Goal: Book appointment/travel/reservation

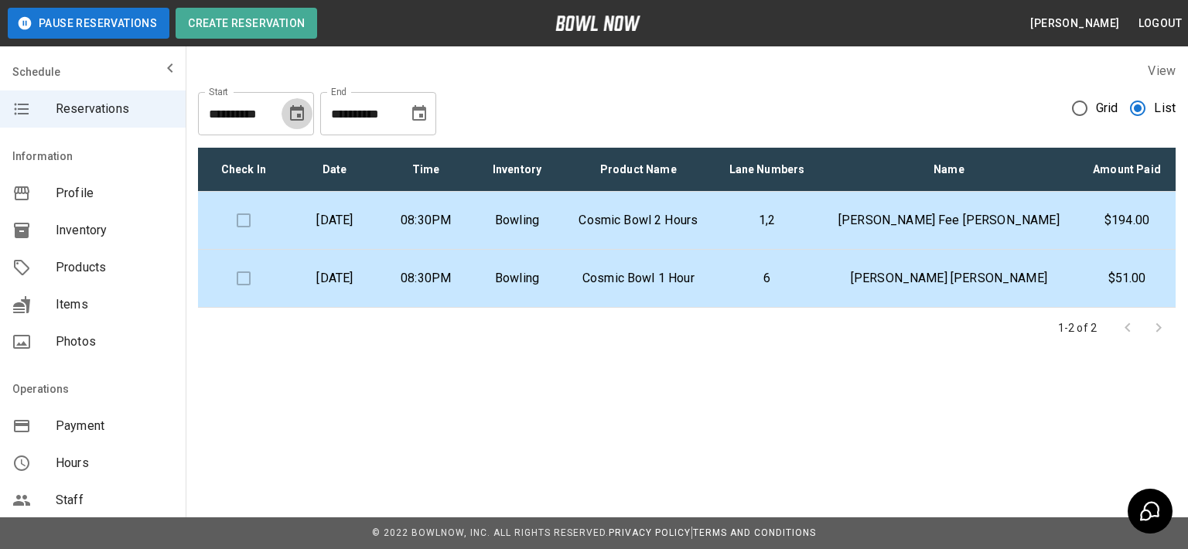
click at [300, 114] on icon "Choose date, selected date is Aug 15, 2025" at bounding box center [297, 112] width 14 height 15
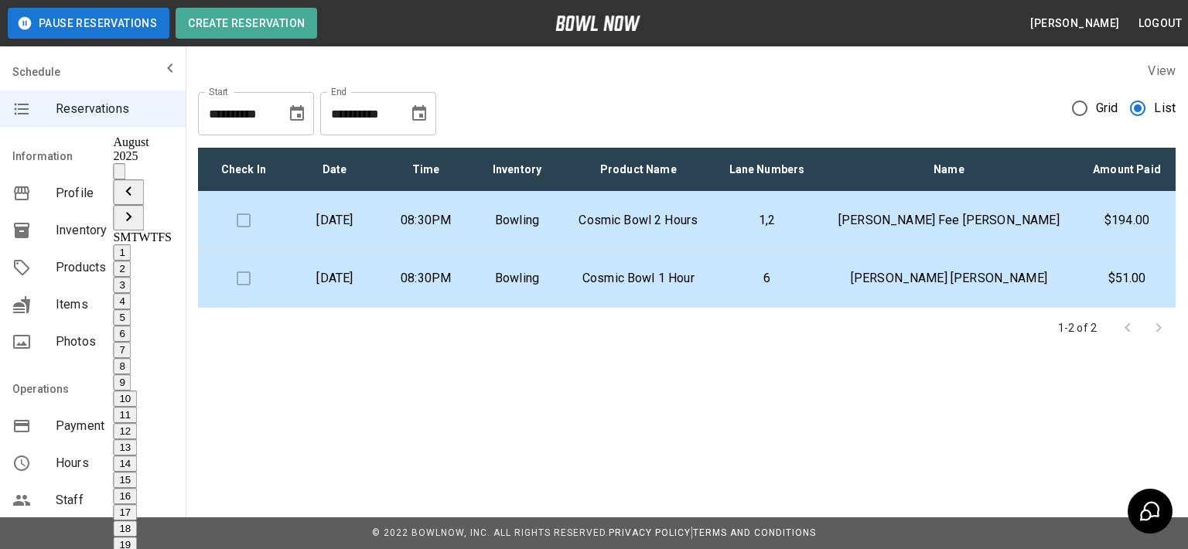
click at [137, 423] on button "12" at bounding box center [125, 431] width 24 height 16
type input "**********"
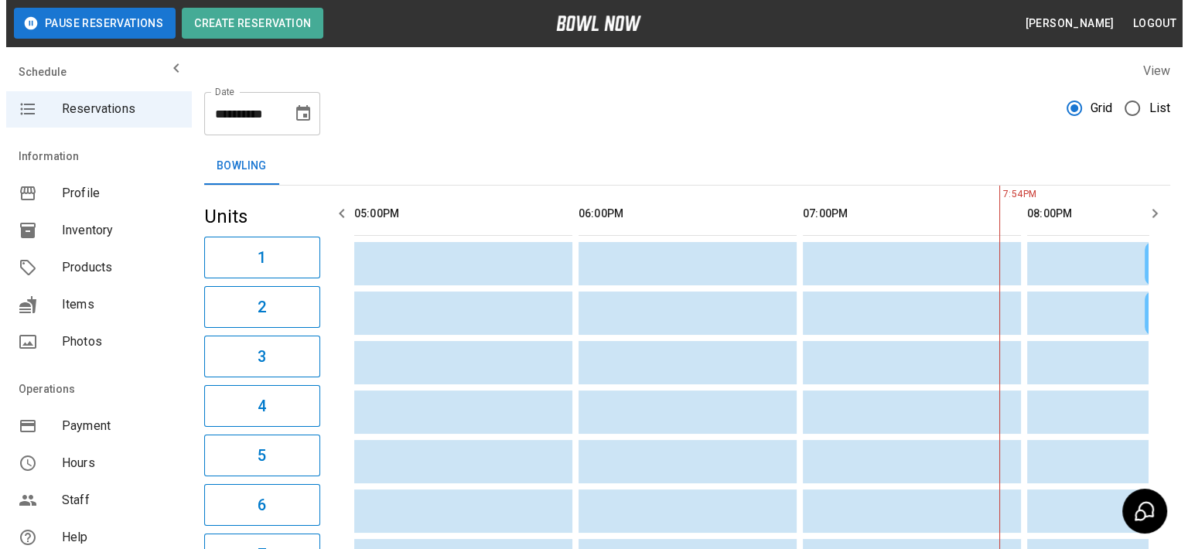
scroll to position [0, 449]
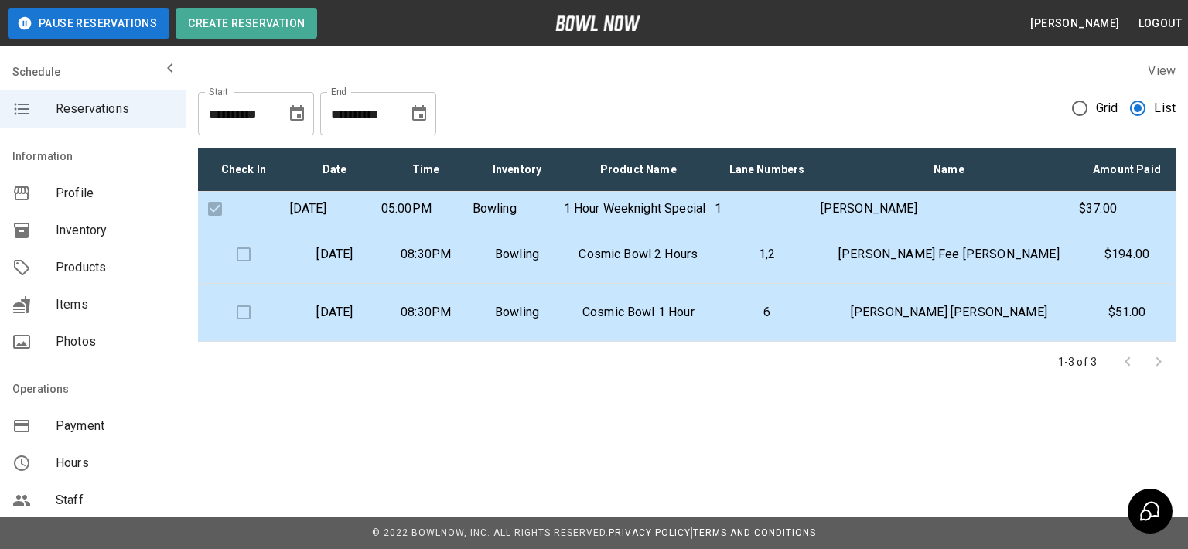
click at [427, 456] on div "**********" at bounding box center [594, 239] width 1188 height 478
click at [874, 81] on div "**********" at bounding box center [687, 108] width 978 height 56
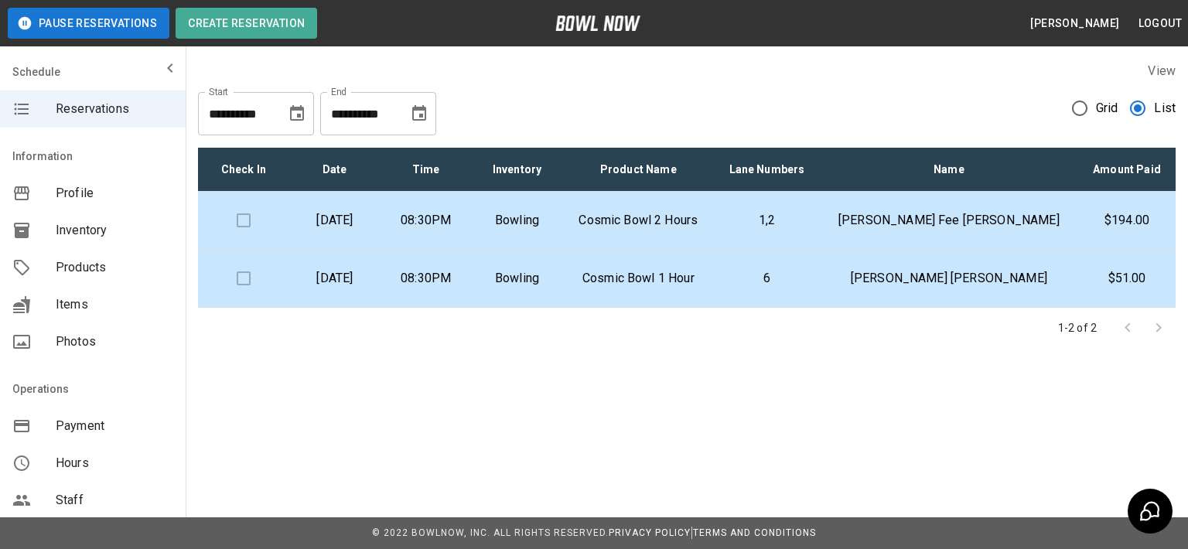
click at [294, 114] on icon "Choose date, selected date is Aug 15, 2025" at bounding box center [297, 113] width 19 height 19
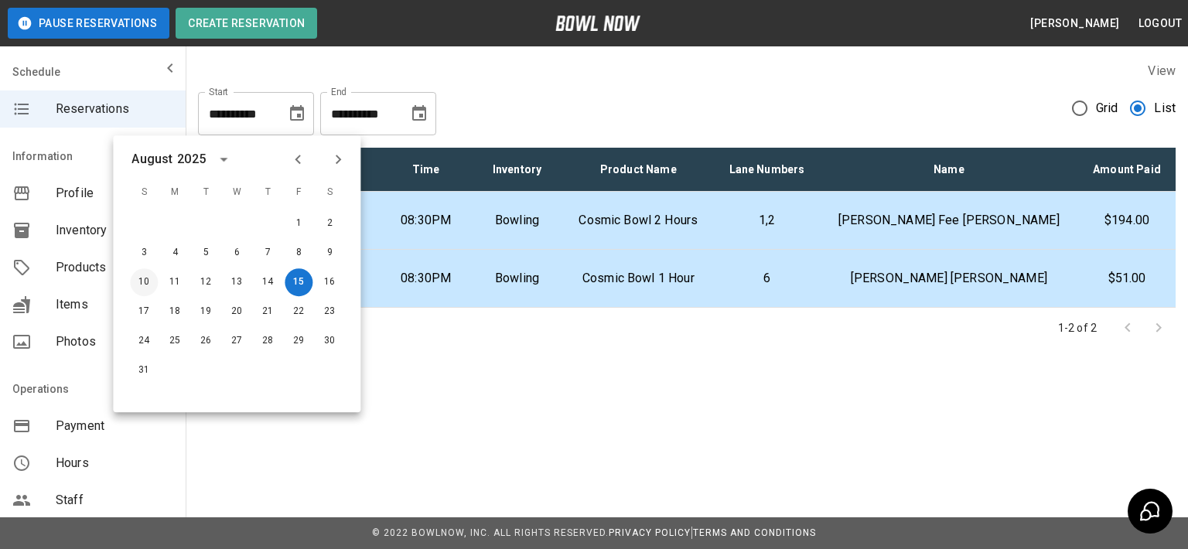
click at [149, 285] on button "10" at bounding box center [144, 282] width 28 height 28
type input "**********"
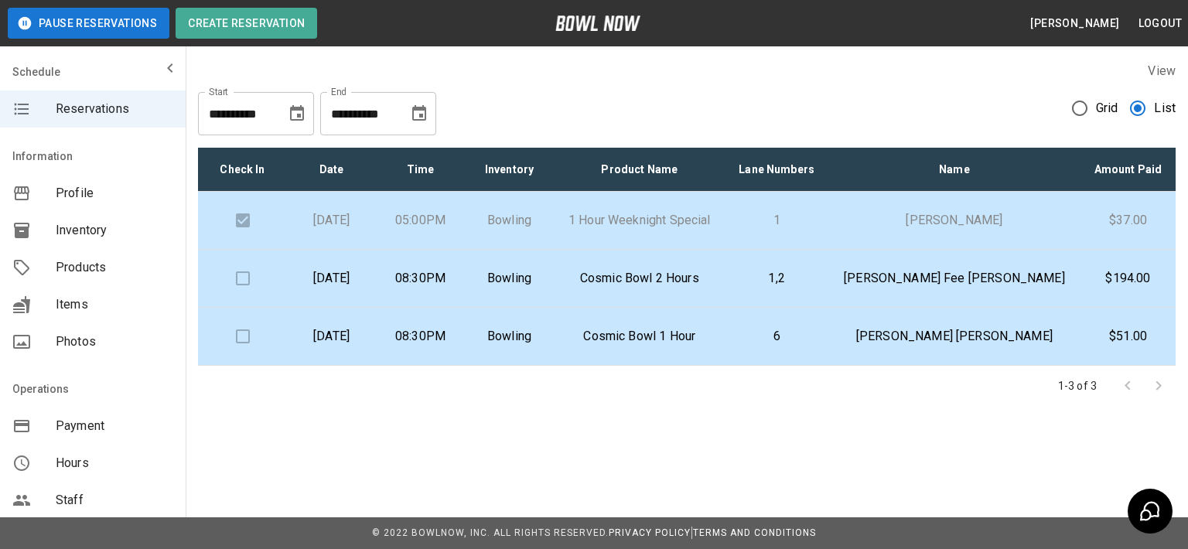
click at [877, 107] on div "**********" at bounding box center [687, 108] width 978 height 56
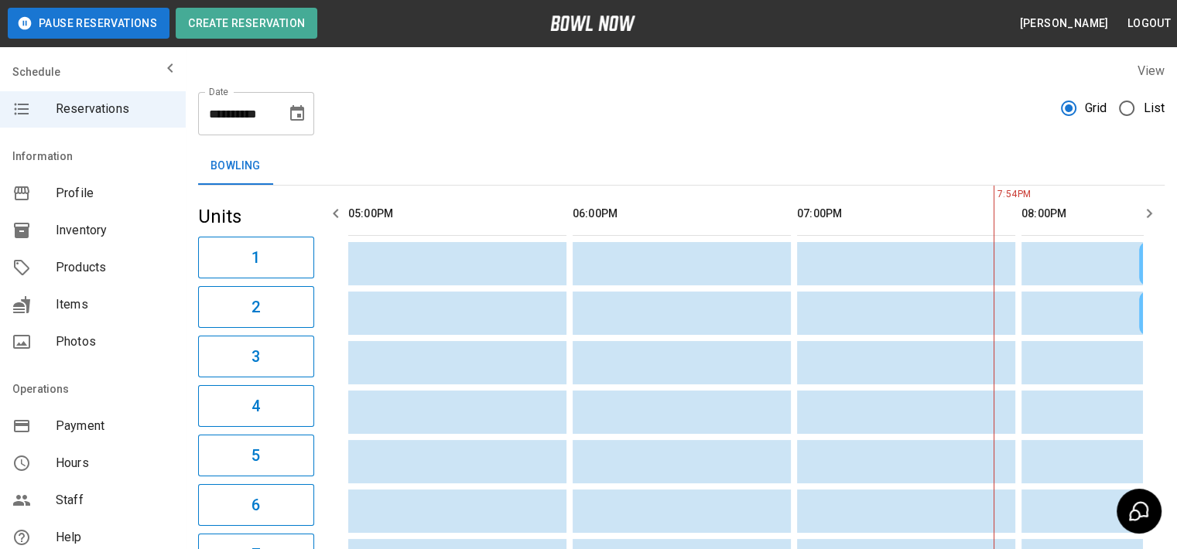
scroll to position [0, 449]
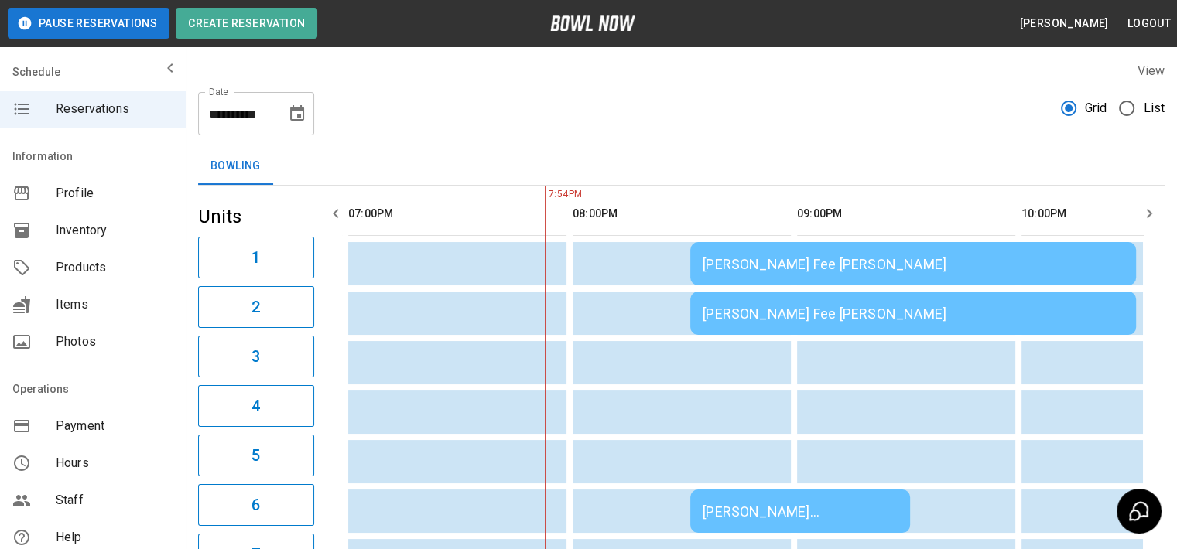
click at [296, 117] on icon "Choose date, selected date is Aug 15, 2025" at bounding box center [297, 113] width 19 height 19
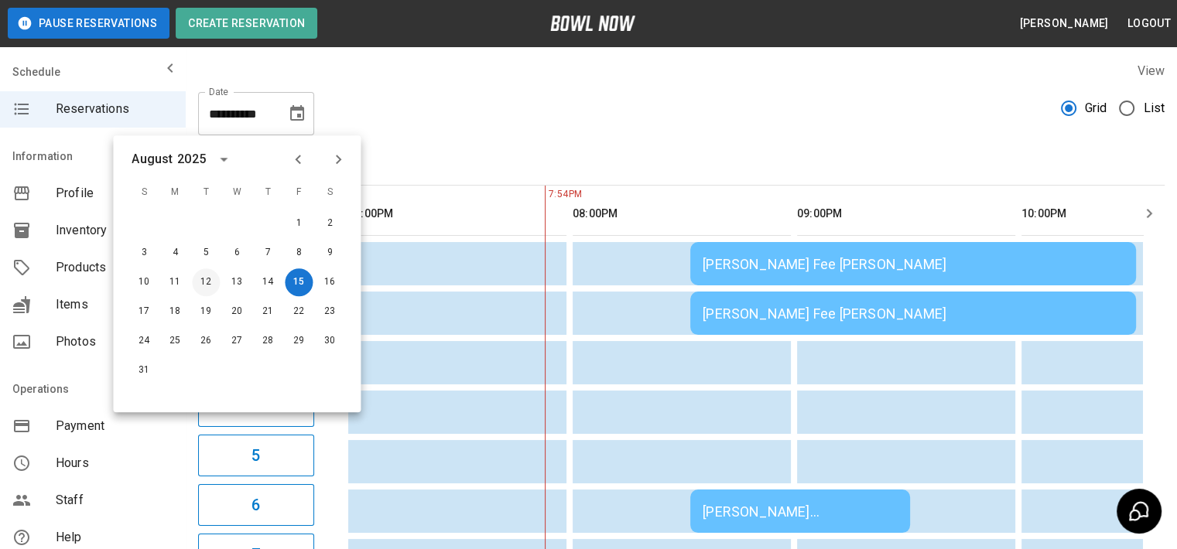
click at [207, 282] on button "12" at bounding box center [206, 282] width 28 height 28
type input "**********"
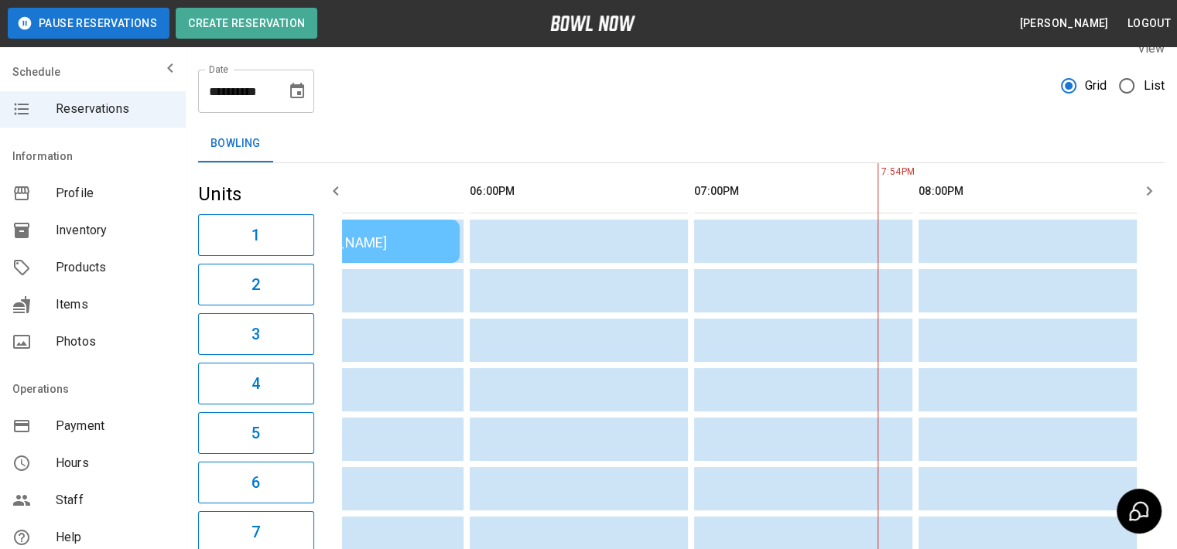
scroll to position [0, 0]
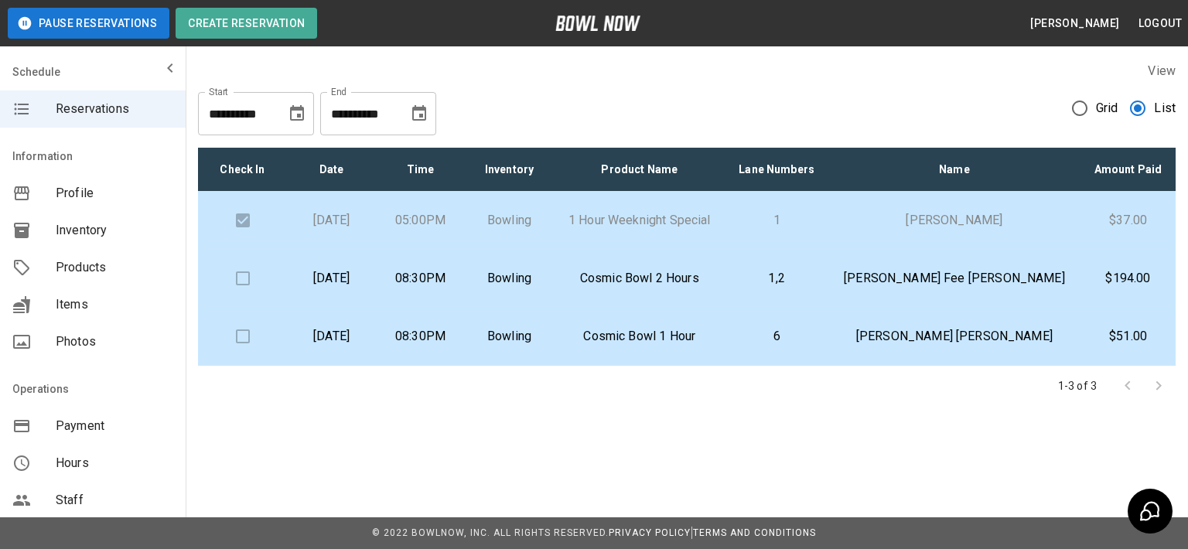
click at [91, 110] on span "Reservations" at bounding box center [115, 109] width 118 height 19
click at [302, 114] on icon "Choose date, selected date is Aug 10, 2025" at bounding box center [297, 113] width 19 height 19
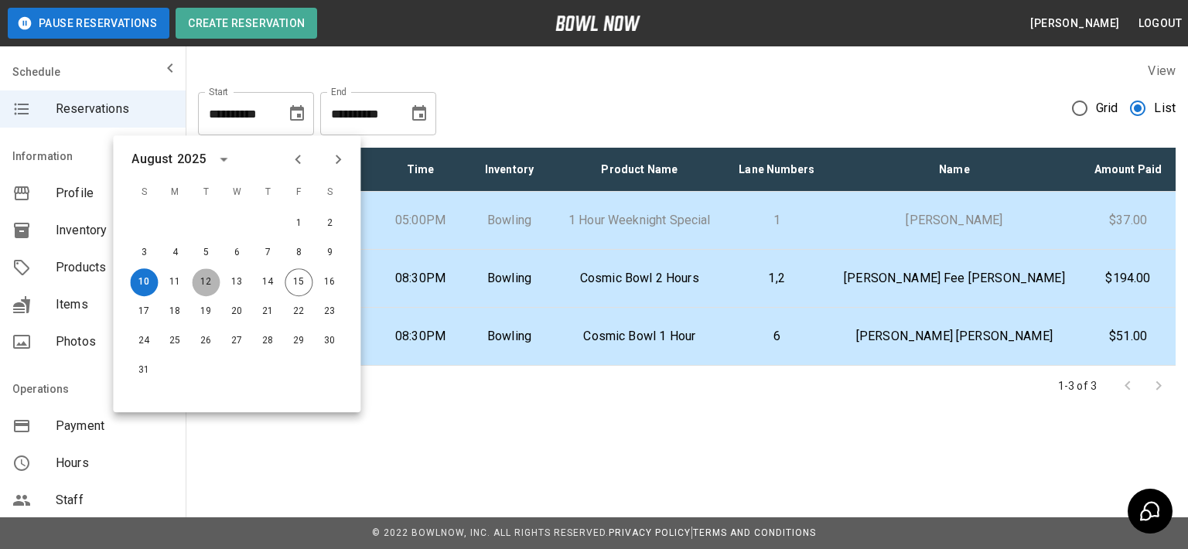
click at [198, 282] on button "12" at bounding box center [206, 282] width 28 height 28
type input "**********"
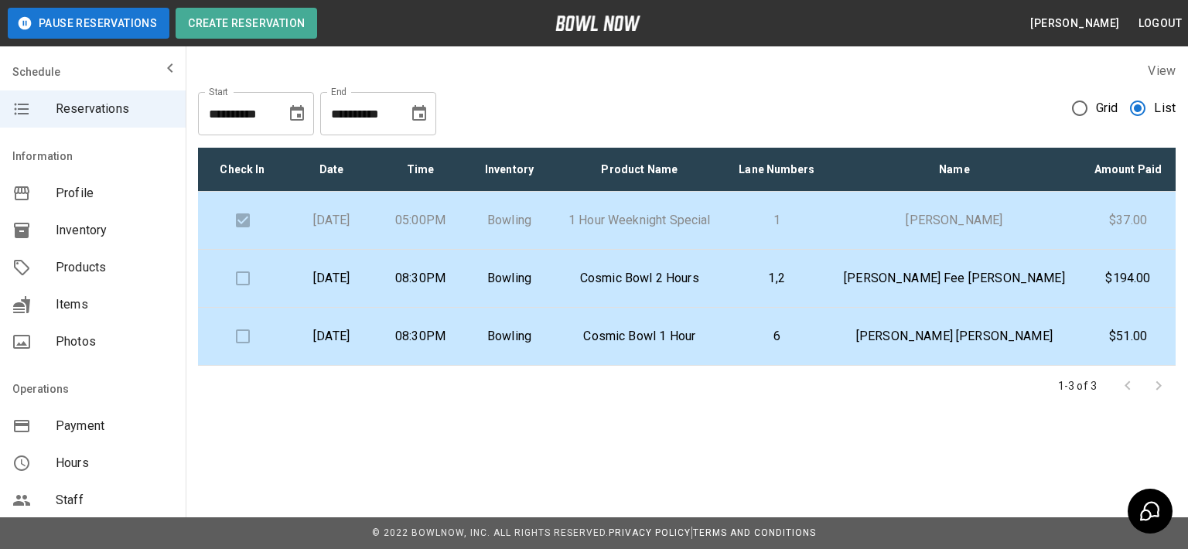
click at [1105, 107] on span "Grid" at bounding box center [1107, 108] width 22 height 19
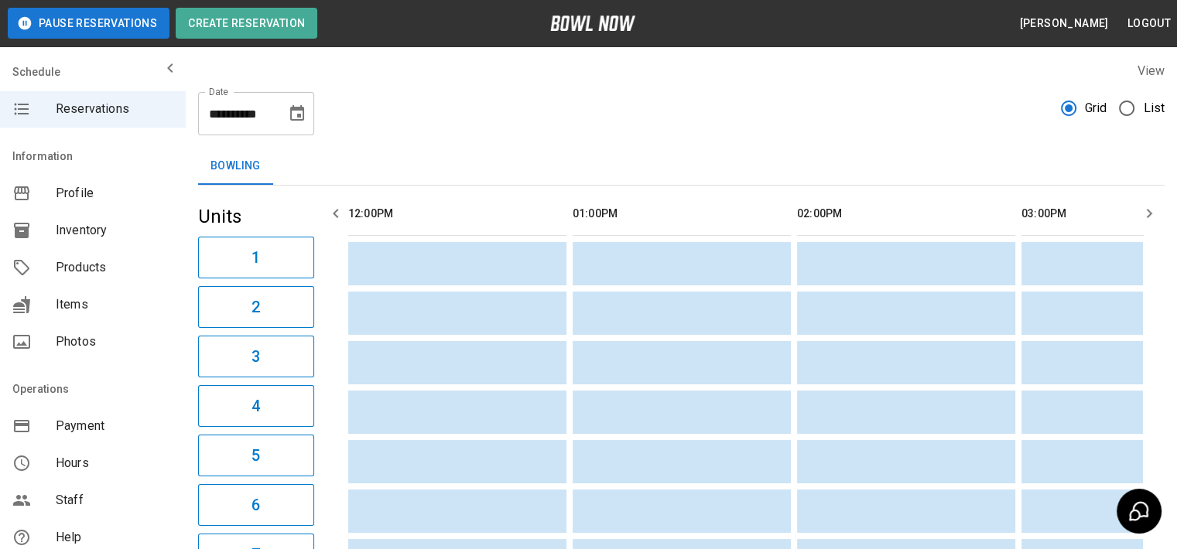
scroll to position [0, 1238]
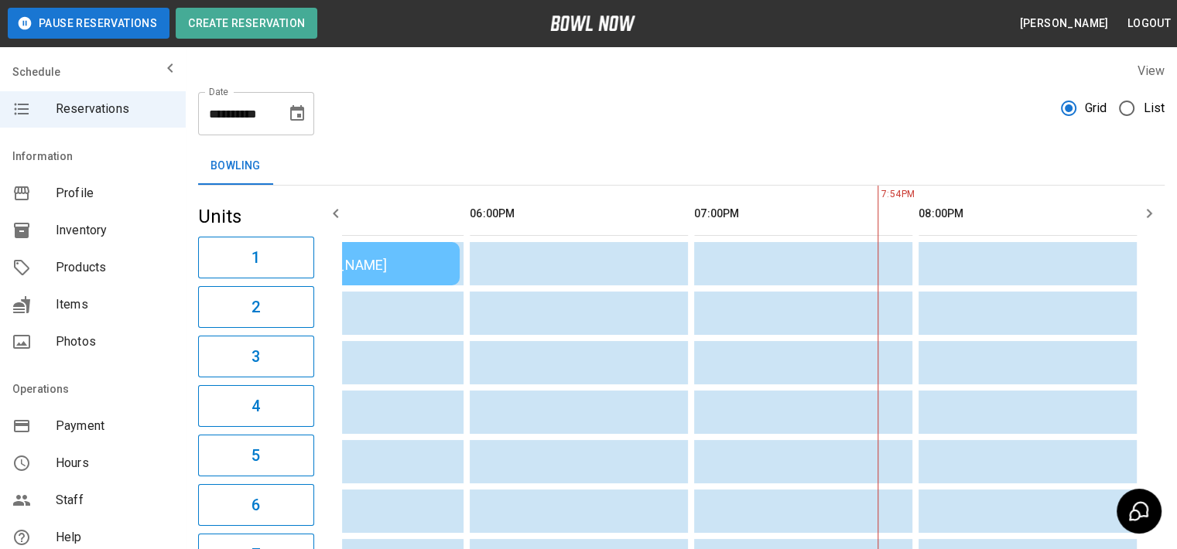
click at [1163, 110] on span "List" at bounding box center [1154, 108] width 22 height 19
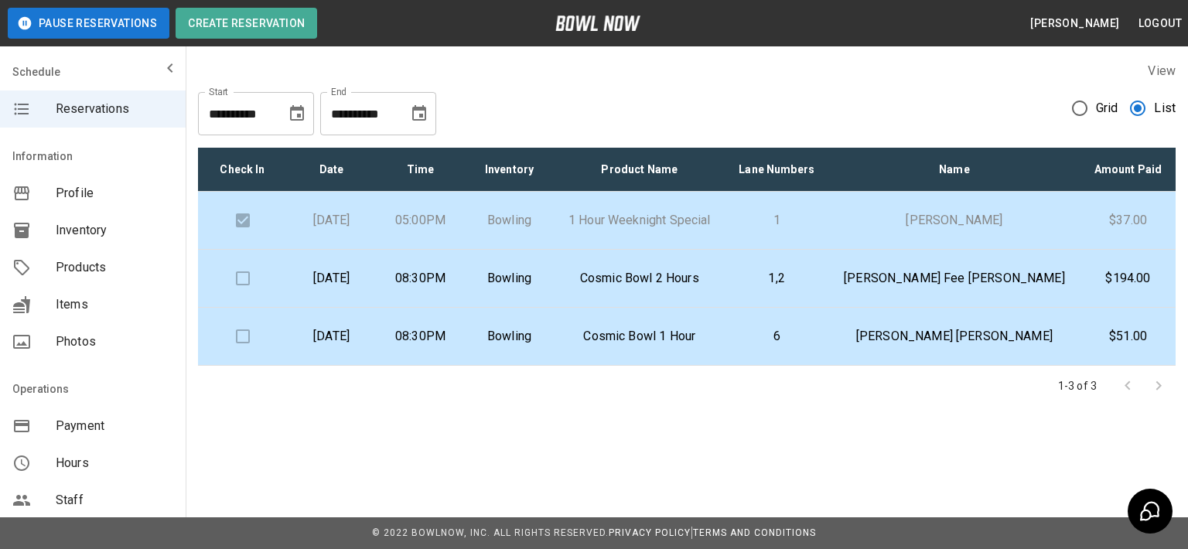
click at [1166, 388] on div at bounding box center [1143, 386] width 62 height 31
click at [294, 114] on icon "Choose date, selected date is Aug 12, 2025" at bounding box center [297, 113] width 19 height 19
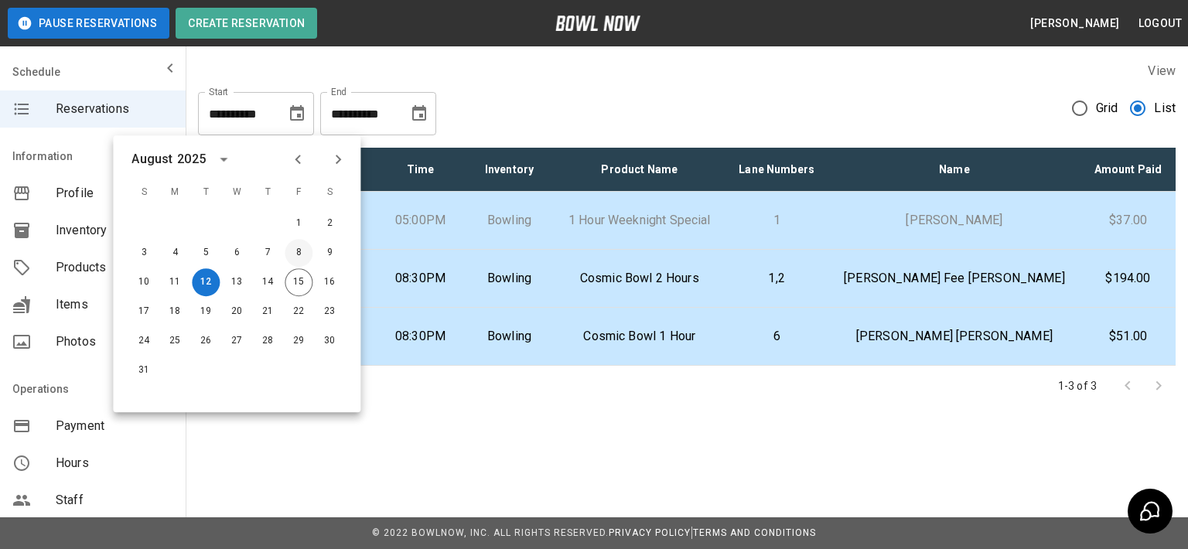
click at [299, 252] on button "8" at bounding box center [299, 253] width 28 height 28
type input "**********"
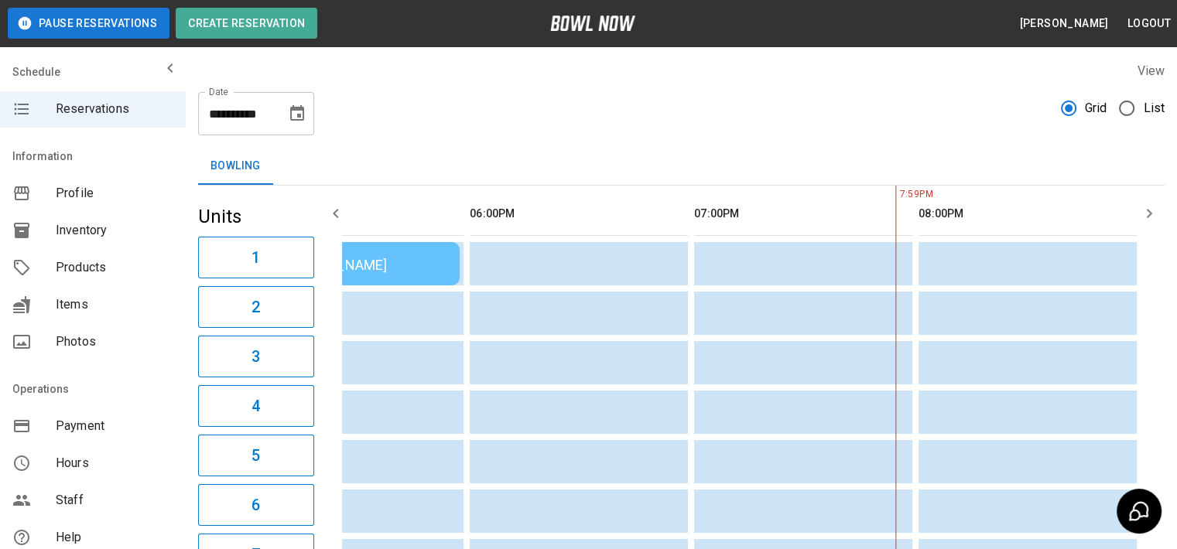
click at [1156, 111] on span "List" at bounding box center [1154, 108] width 22 height 19
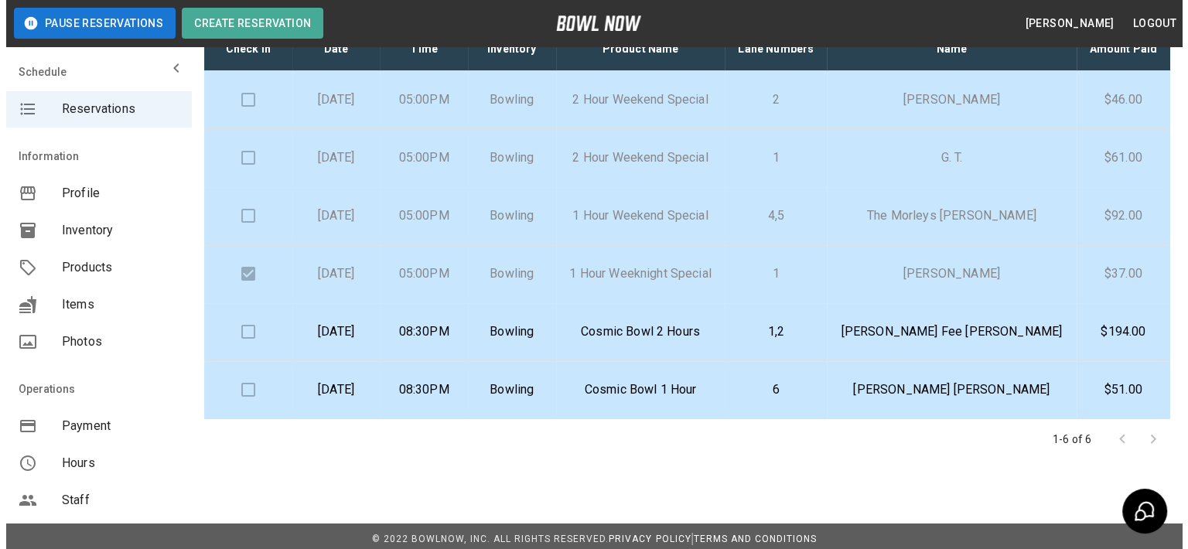
scroll to position [126, 0]
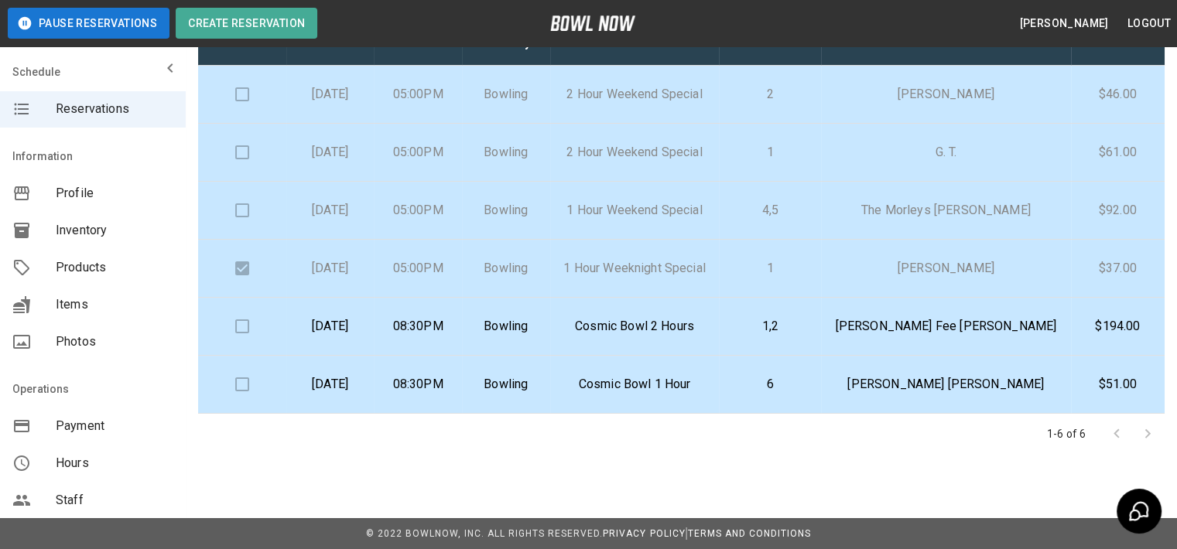
click at [620, 276] on td "1 Hour Weeknight Special" at bounding box center [634, 269] width 169 height 58
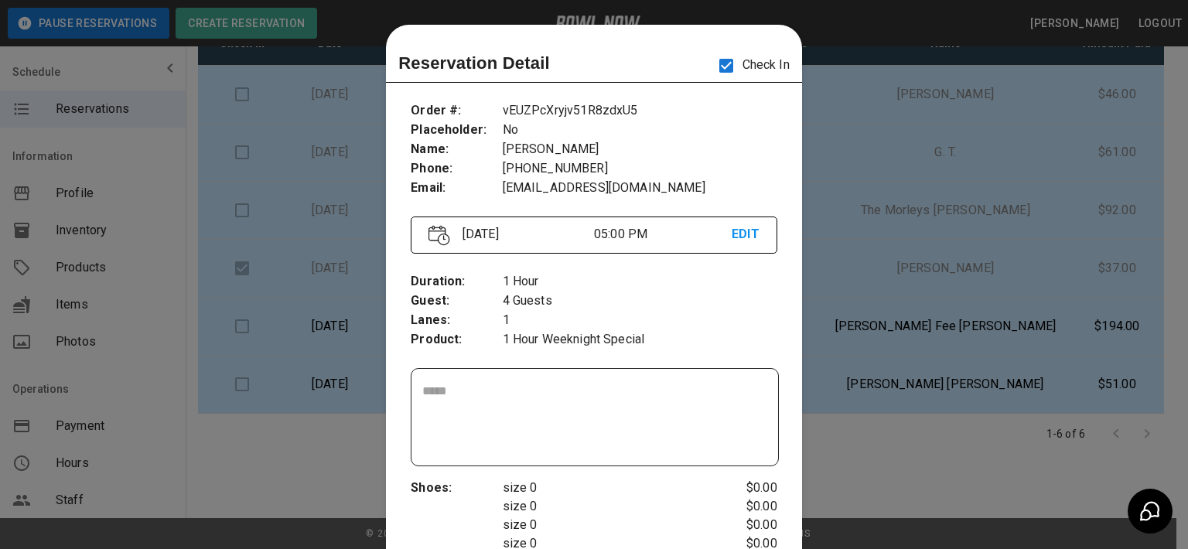
scroll to position [25, 0]
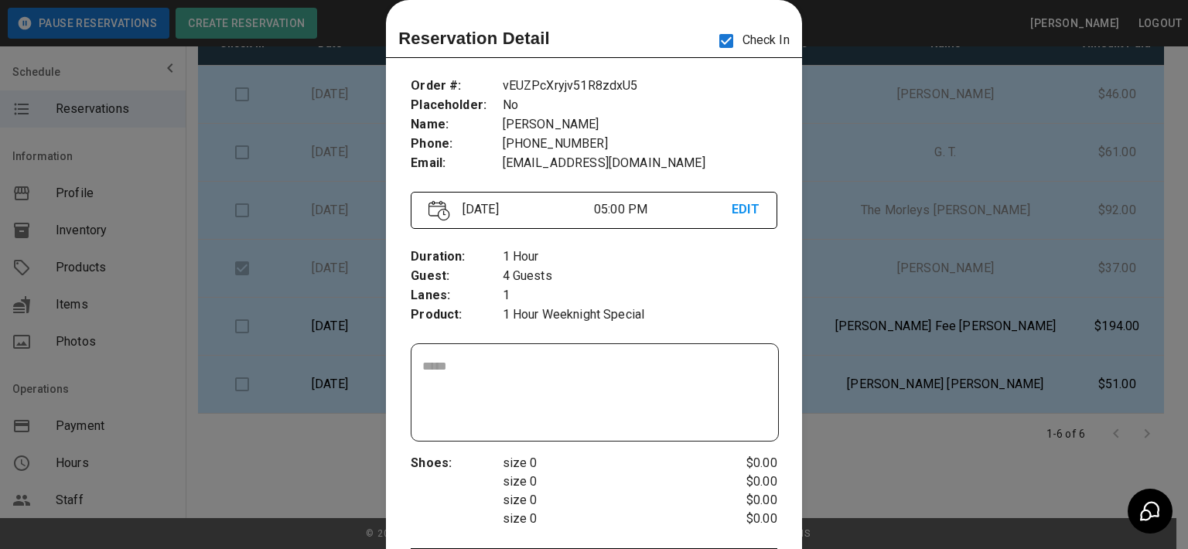
click at [849, 243] on div at bounding box center [594, 274] width 1188 height 549
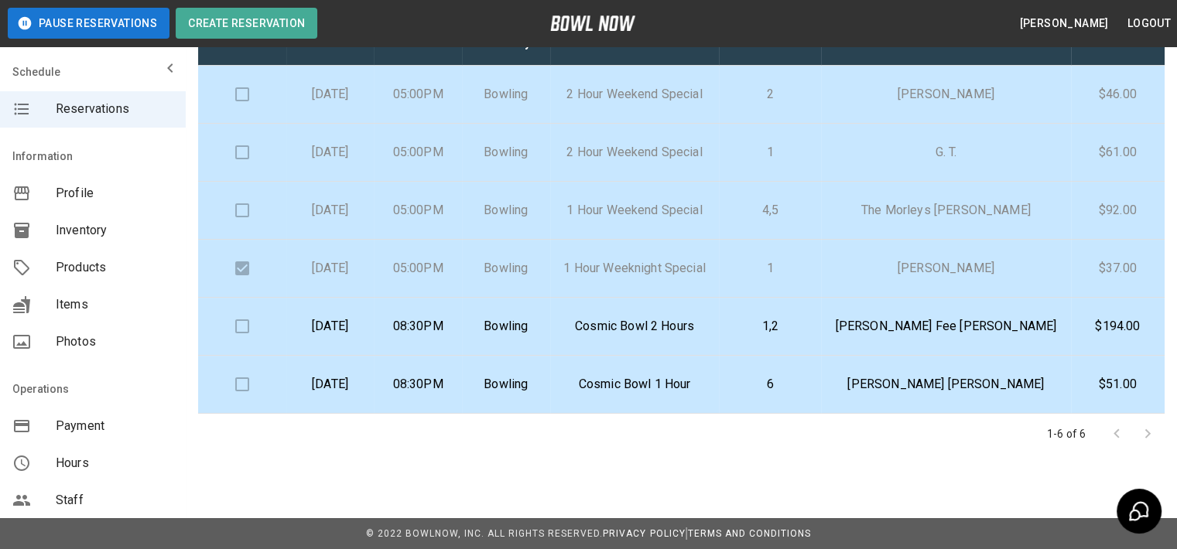
click at [538, 262] on p "Bowling" at bounding box center [505, 268] width 63 height 19
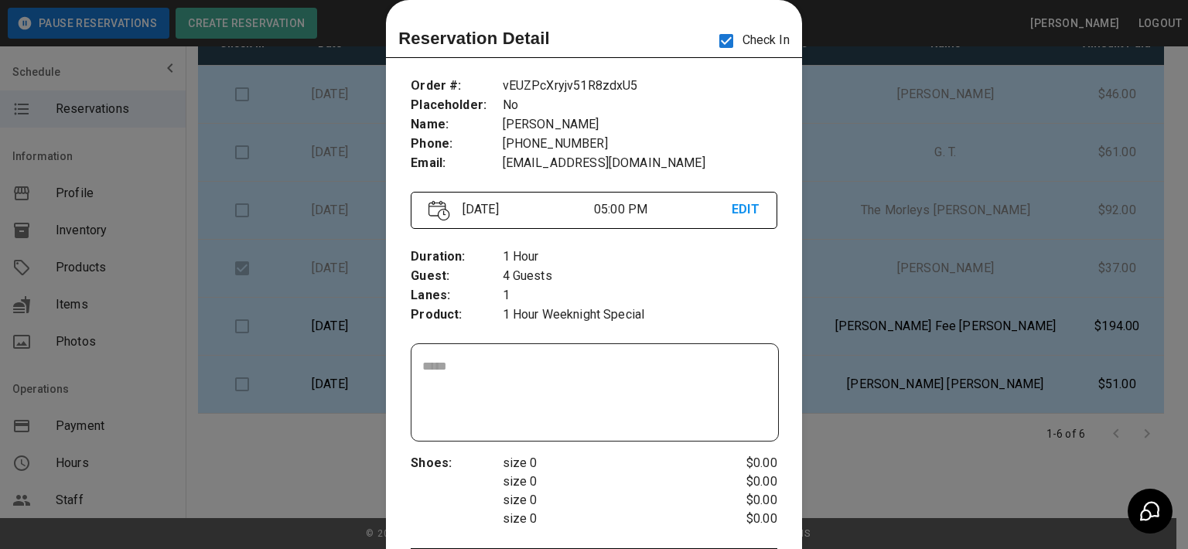
click at [319, 449] on div at bounding box center [594, 274] width 1188 height 549
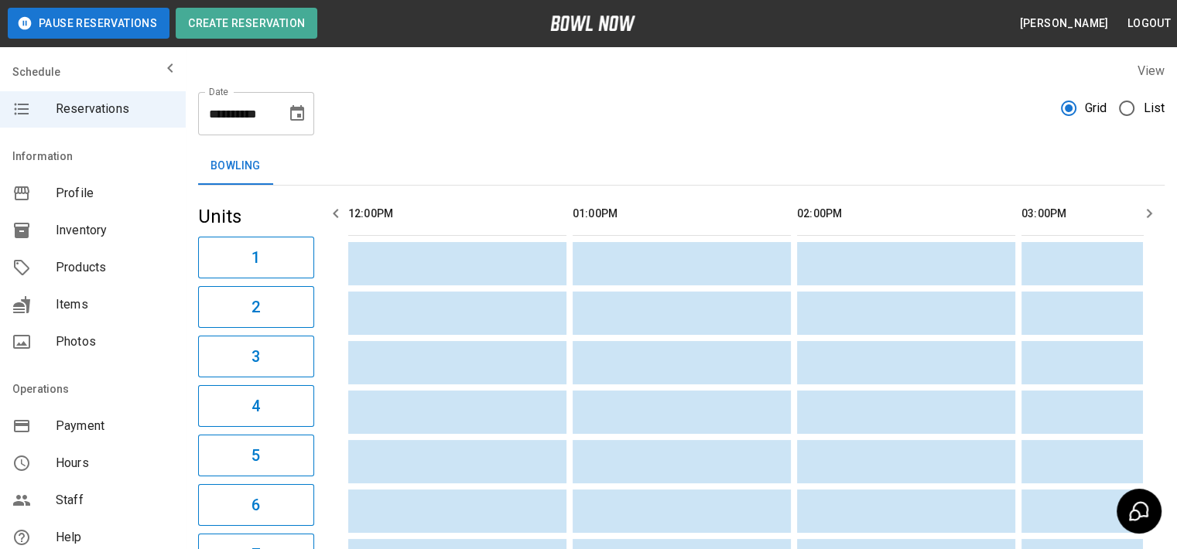
scroll to position [0, 1238]
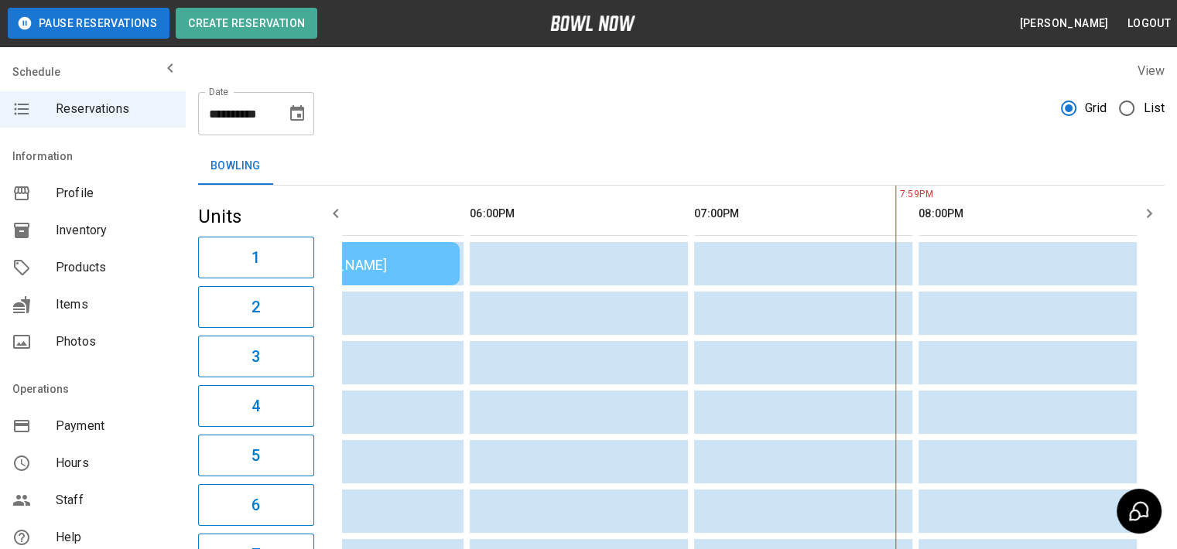
click at [1146, 100] on span "List" at bounding box center [1154, 108] width 22 height 19
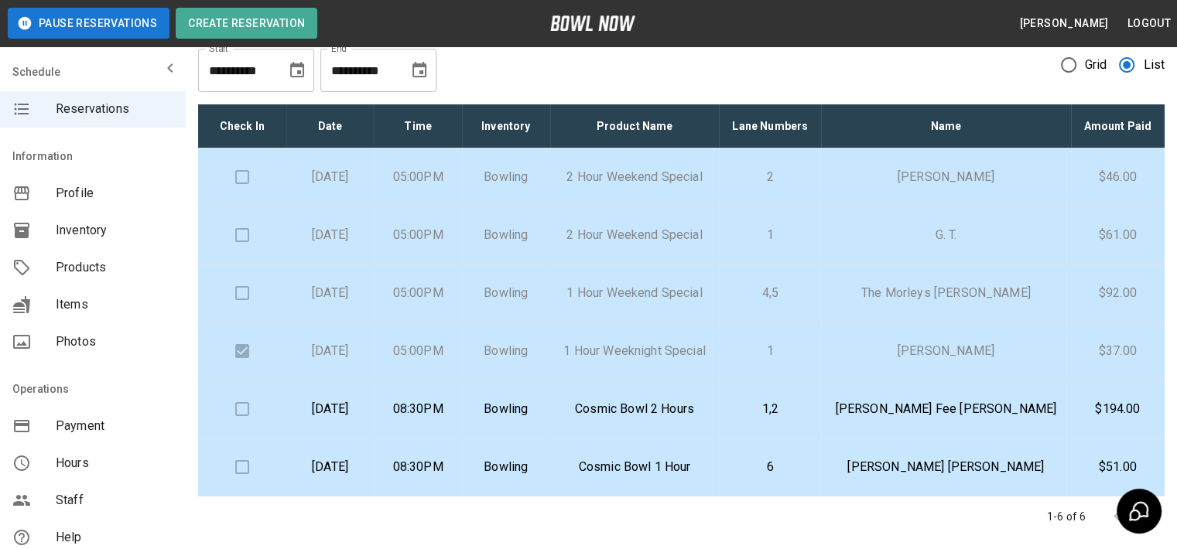
scroll to position [77, 0]
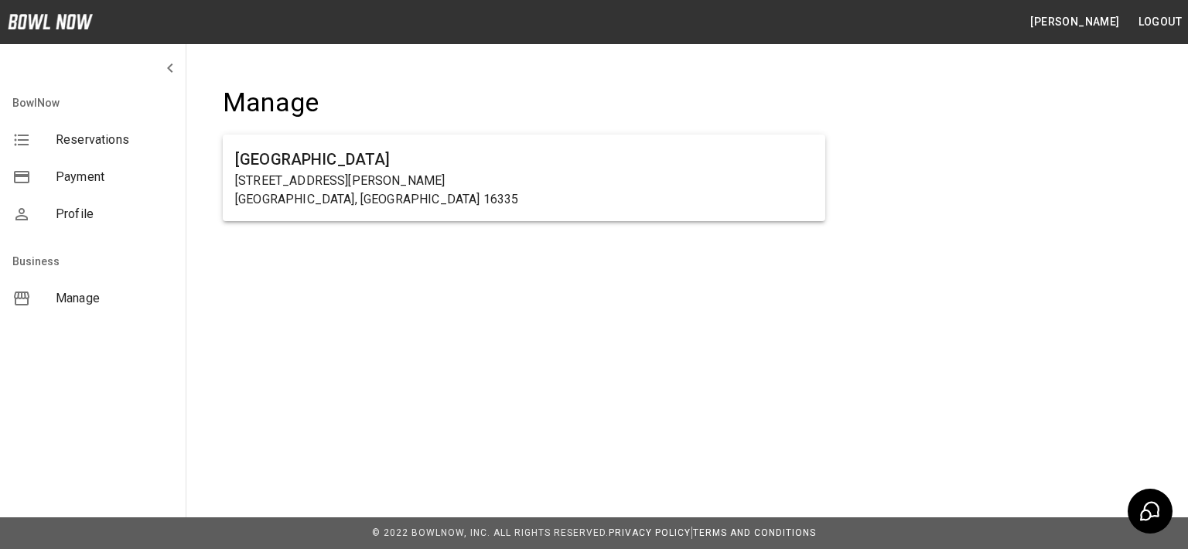
click at [326, 165] on h6 "[GEOGRAPHIC_DATA]" at bounding box center [524, 159] width 578 height 25
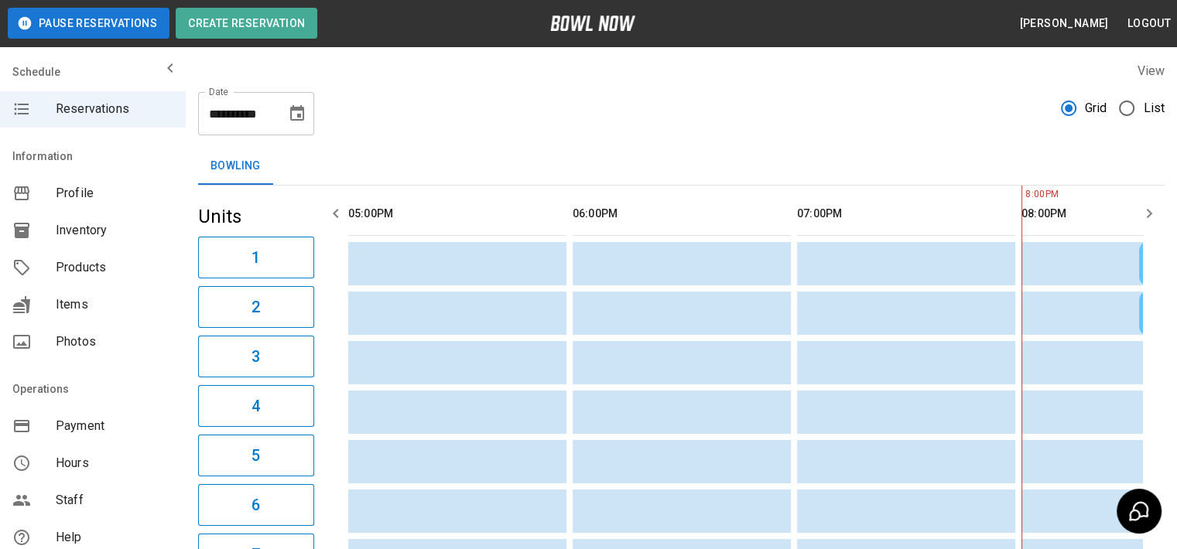
scroll to position [0, 560]
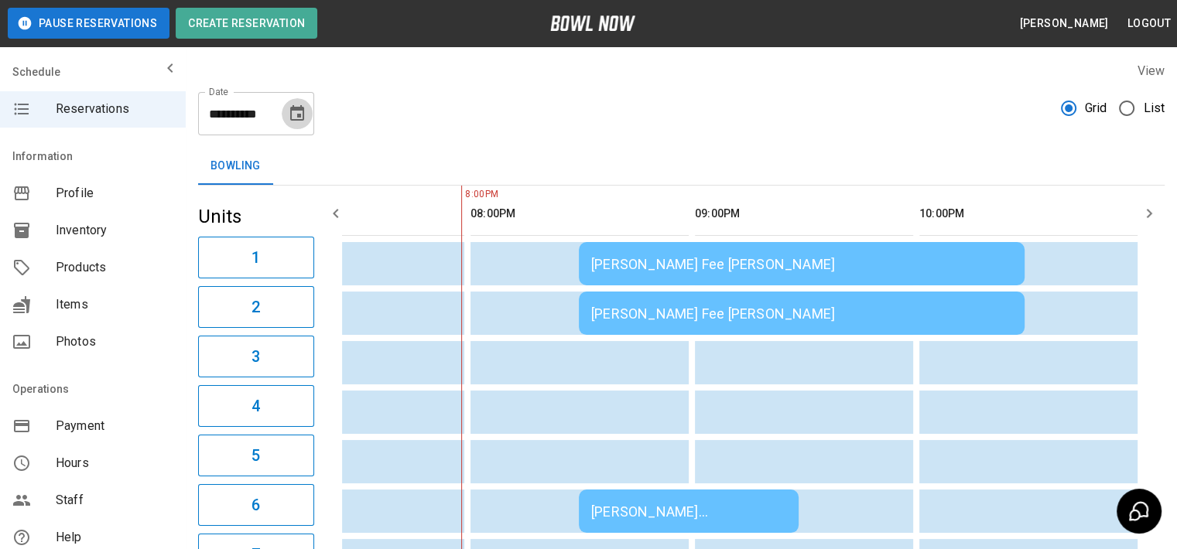
click at [306, 111] on icon "Choose date, selected date is Aug 15, 2025" at bounding box center [297, 113] width 19 height 19
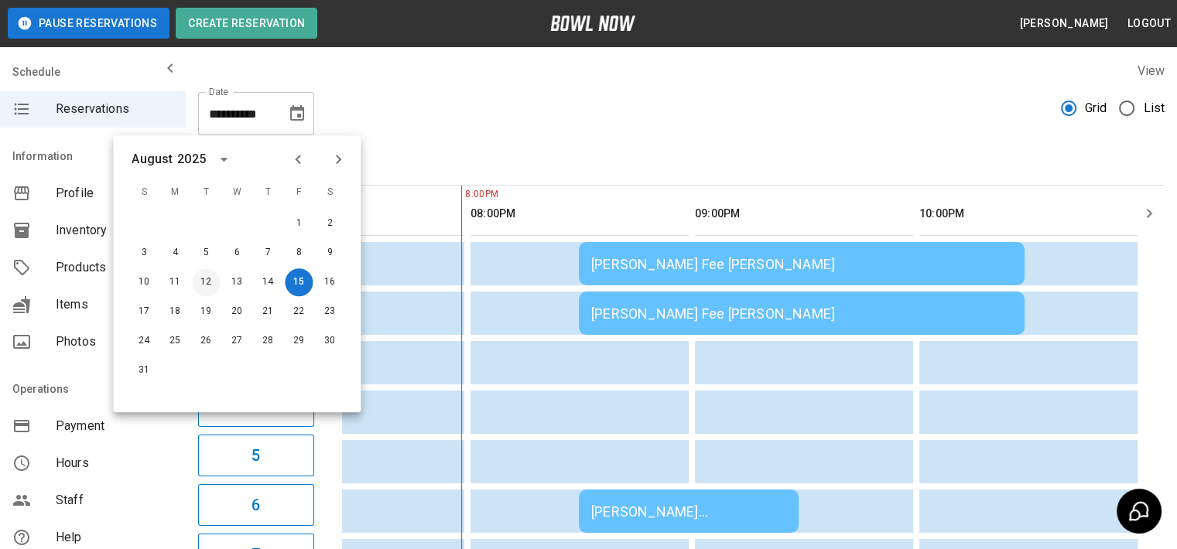
click at [207, 279] on button "12" at bounding box center [206, 282] width 28 height 28
type input "**********"
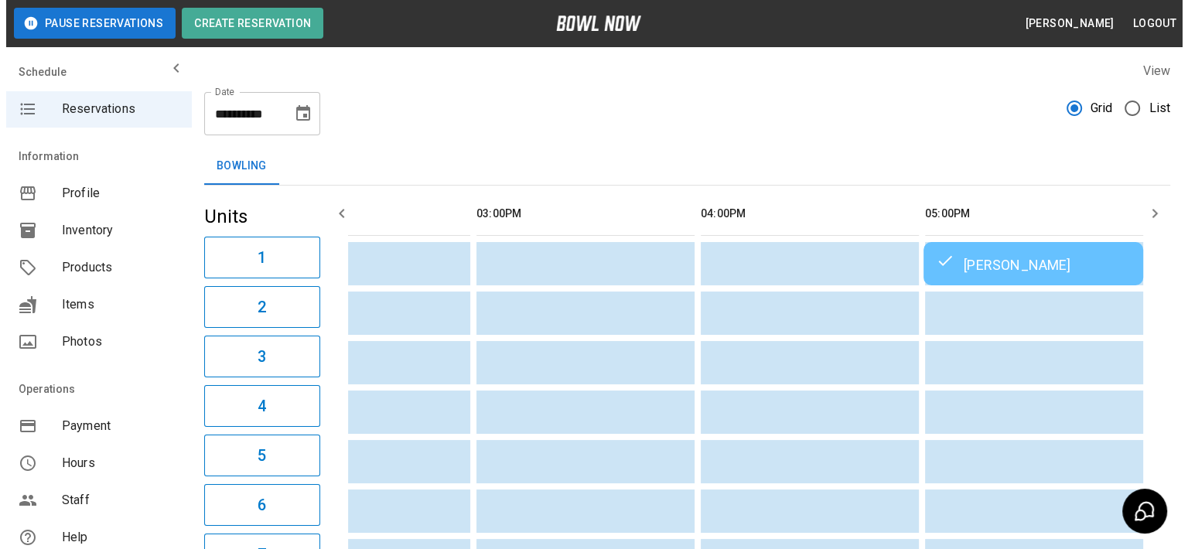
scroll to position [0, 1210]
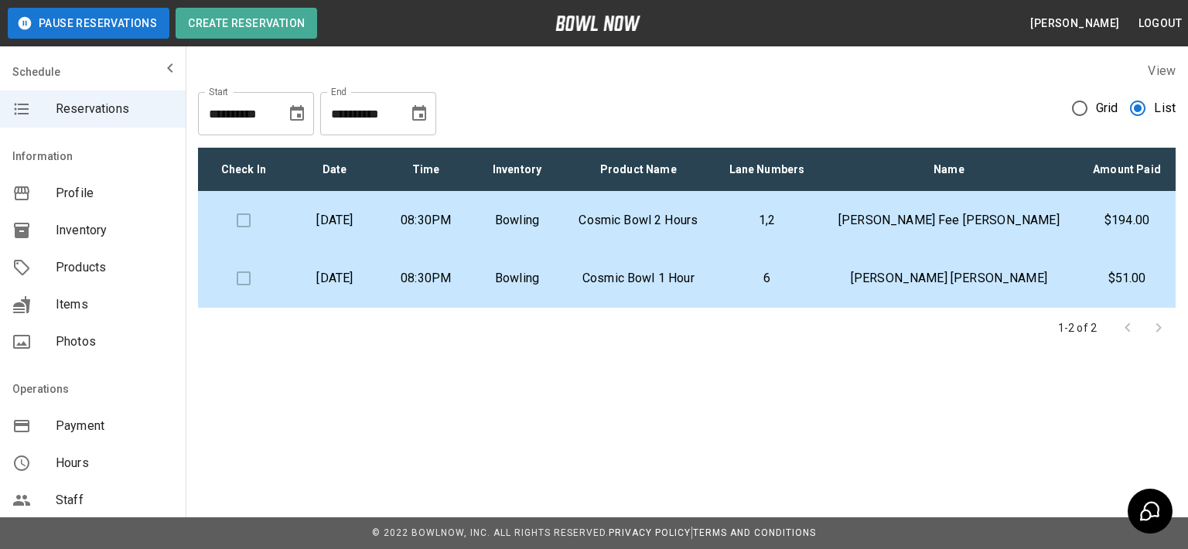
click at [291, 114] on icon "Choose date, selected date is Aug 15, 2025" at bounding box center [297, 112] width 14 height 15
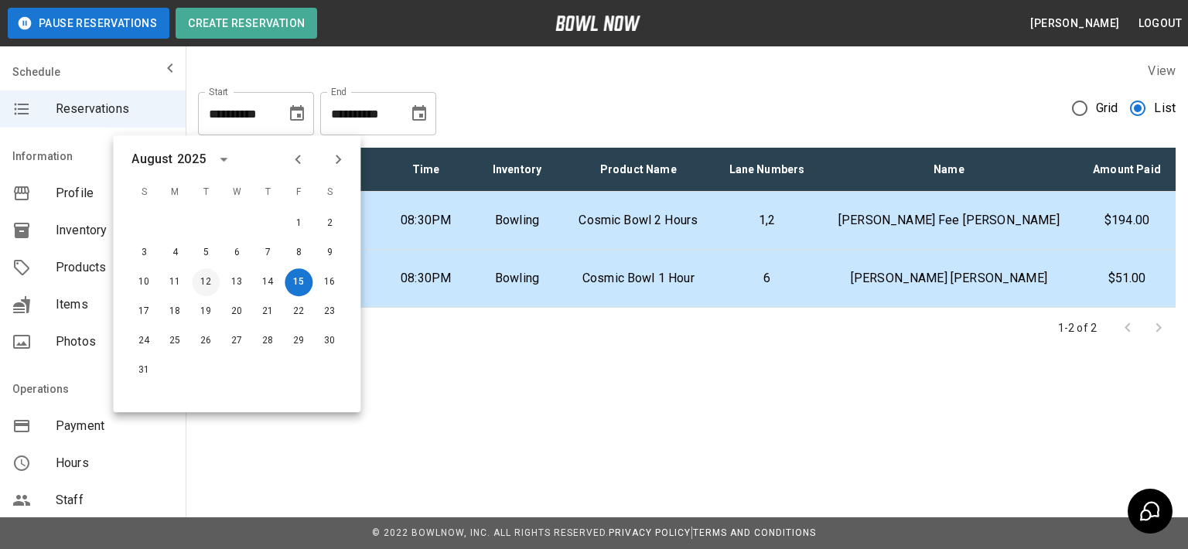
click at [213, 282] on button "12" at bounding box center [206, 282] width 28 height 28
type input "**********"
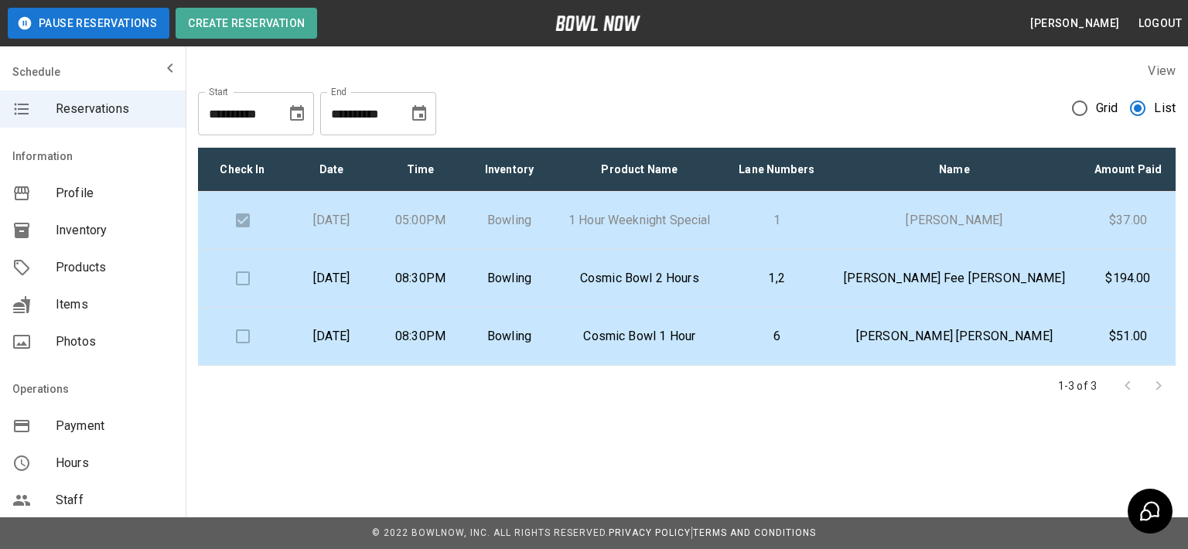
click at [244, 224] on td at bounding box center [242, 221] width 89 height 58
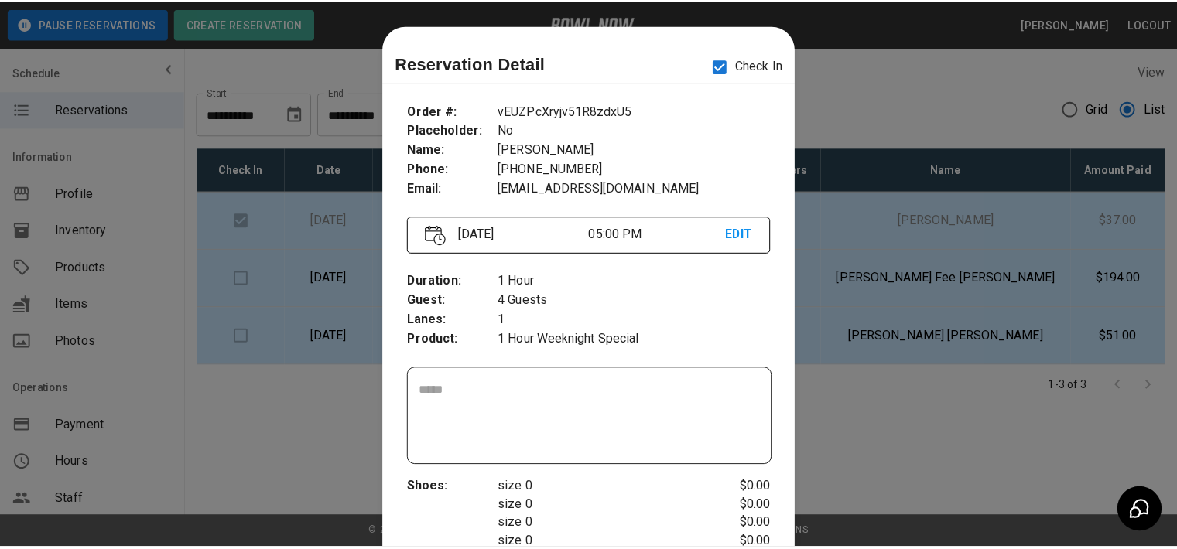
scroll to position [25, 0]
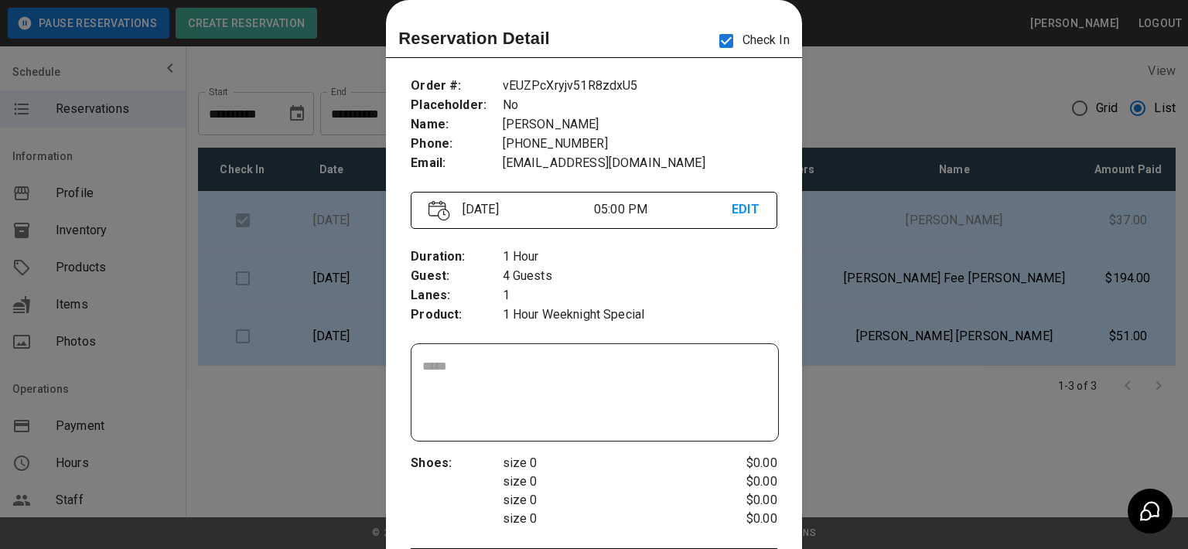
click at [694, 278] on p "4 Guests" at bounding box center [640, 276] width 275 height 19
click at [907, 94] on div at bounding box center [594, 274] width 1188 height 549
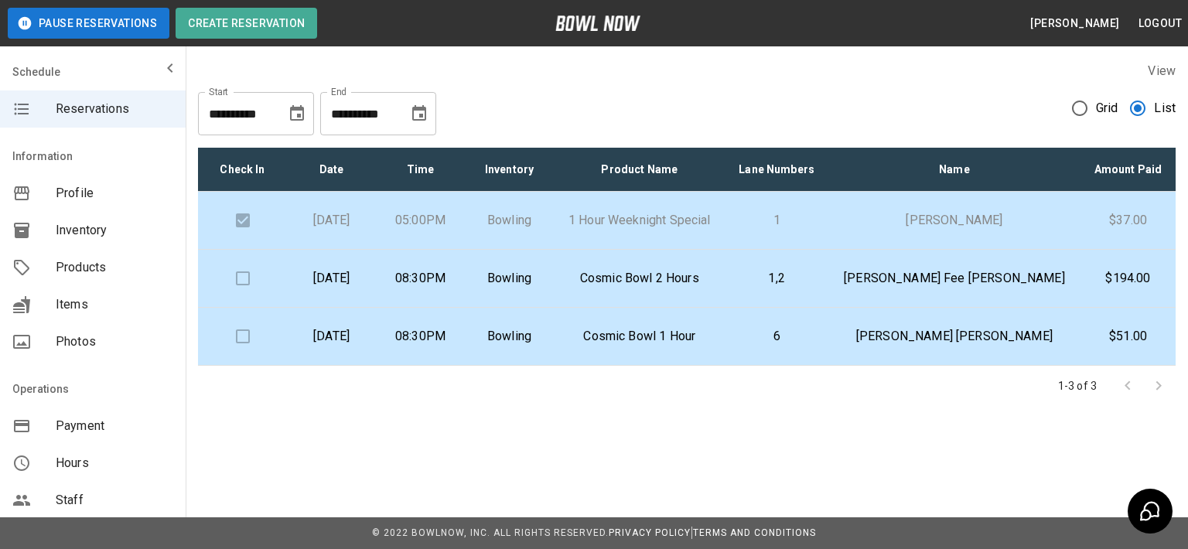
click at [1178, 24] on button "Logout" at bounding box center [1160, 23] width 56 height 29
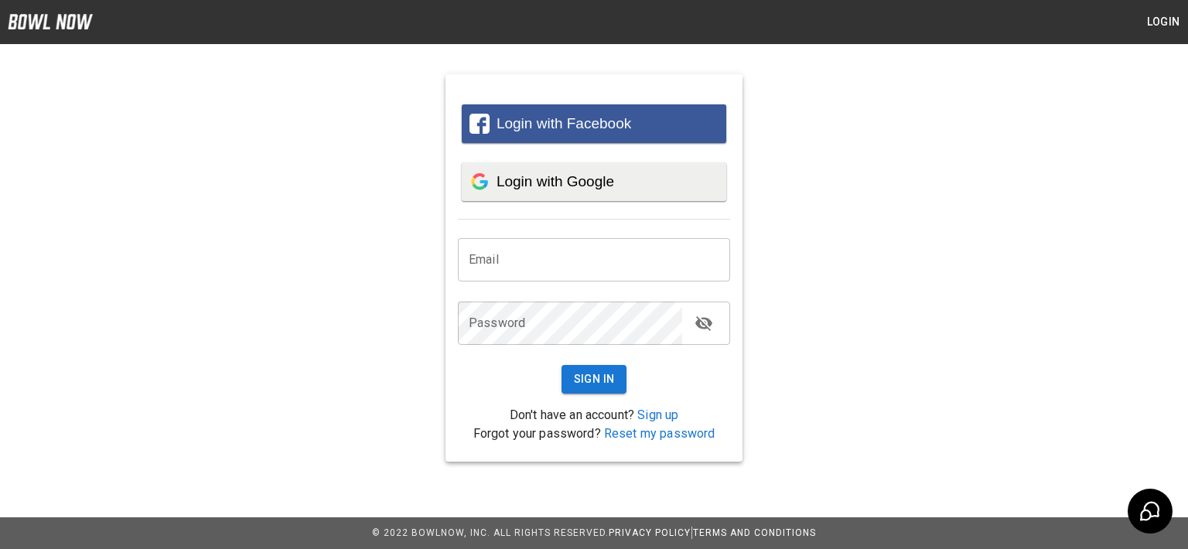
click at [568, 177] on span "Login with Google" at bounding box center [556, 181] width 118 height 16
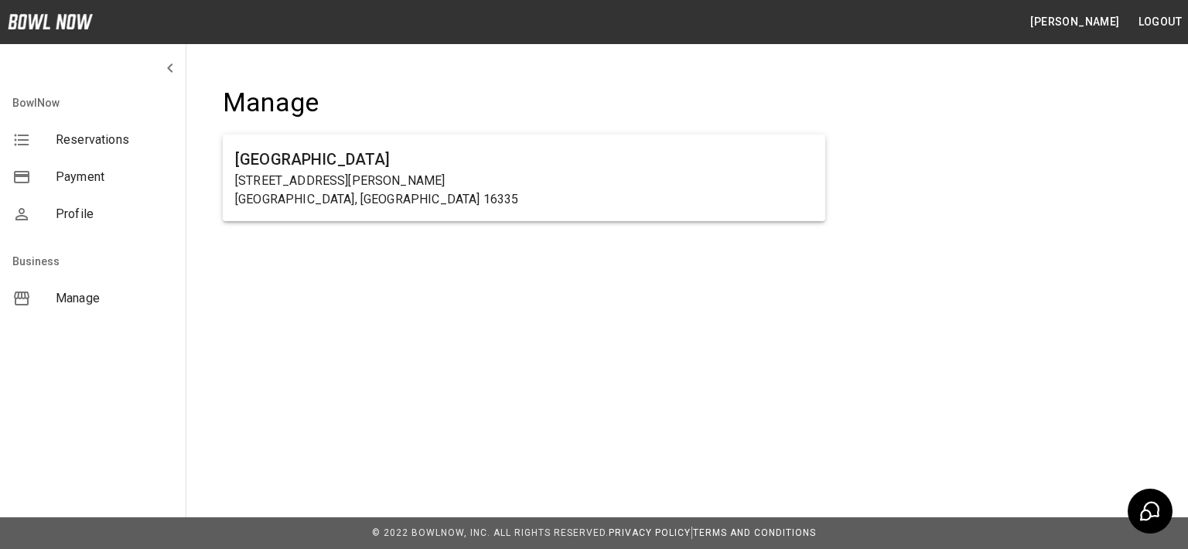
click at [285, 174] on p "18799 Smock Hwy" at bounding box center [524, 181] width 578 height 19
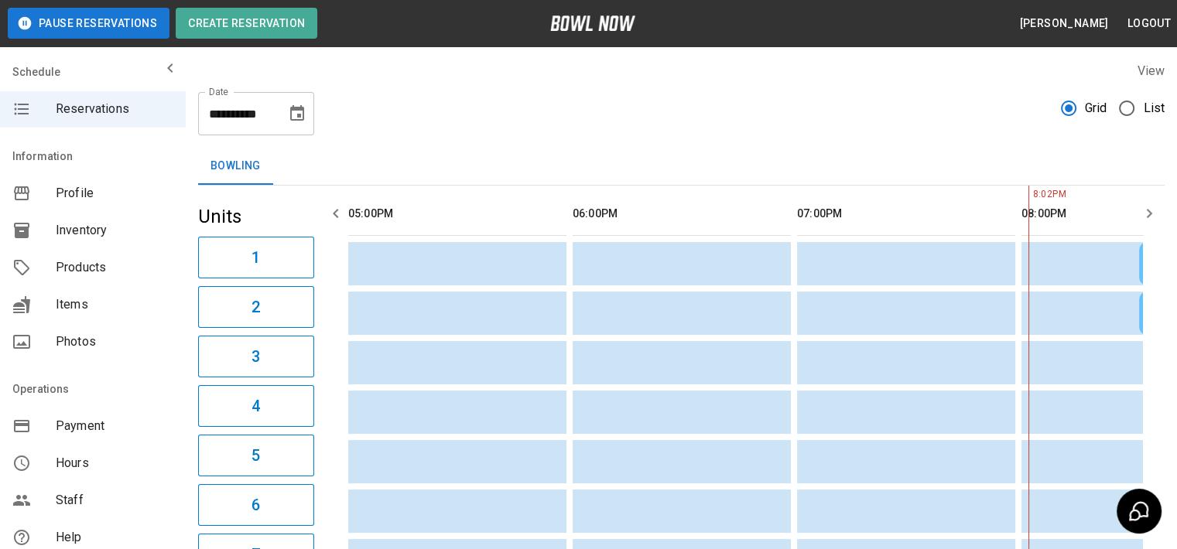
scroll to position [0, 560]
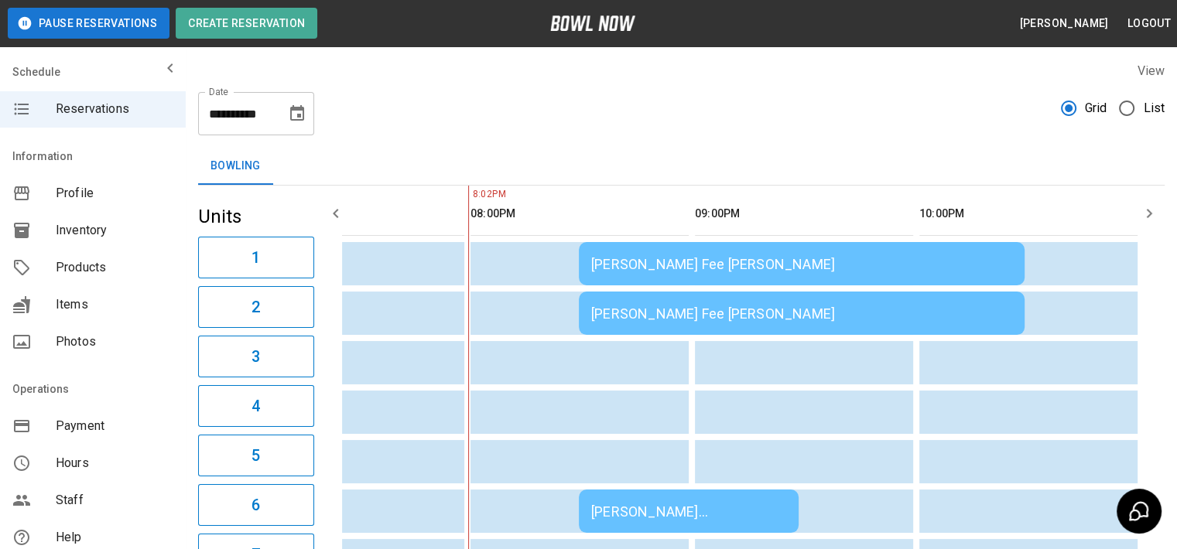
click at [303, 124] on button "Choose date, selected date is Aug 15, 2025" at bounding box center [297, 113] width 31 height 31
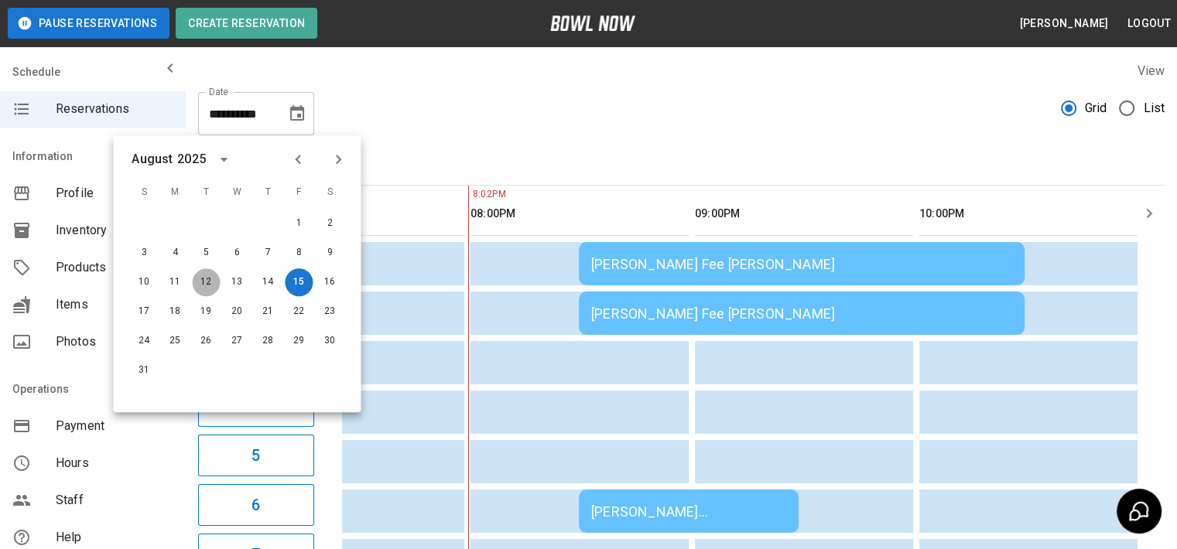
click at [198, 285] on button "12" at bounding box center [206, 282] width 28 height 28
type input "**********"
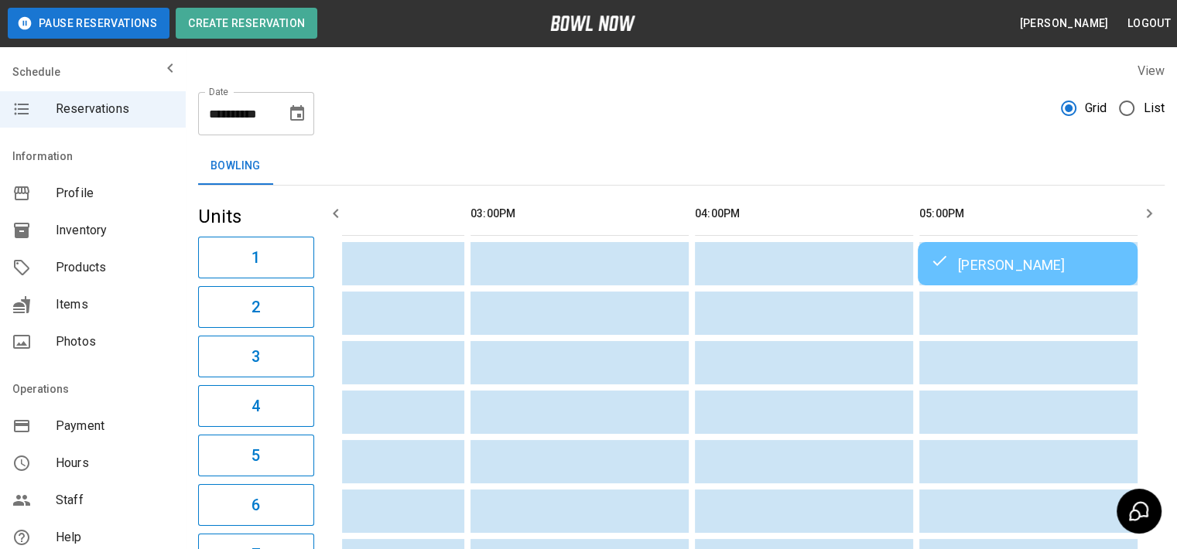
scroll to position [0, 1210]
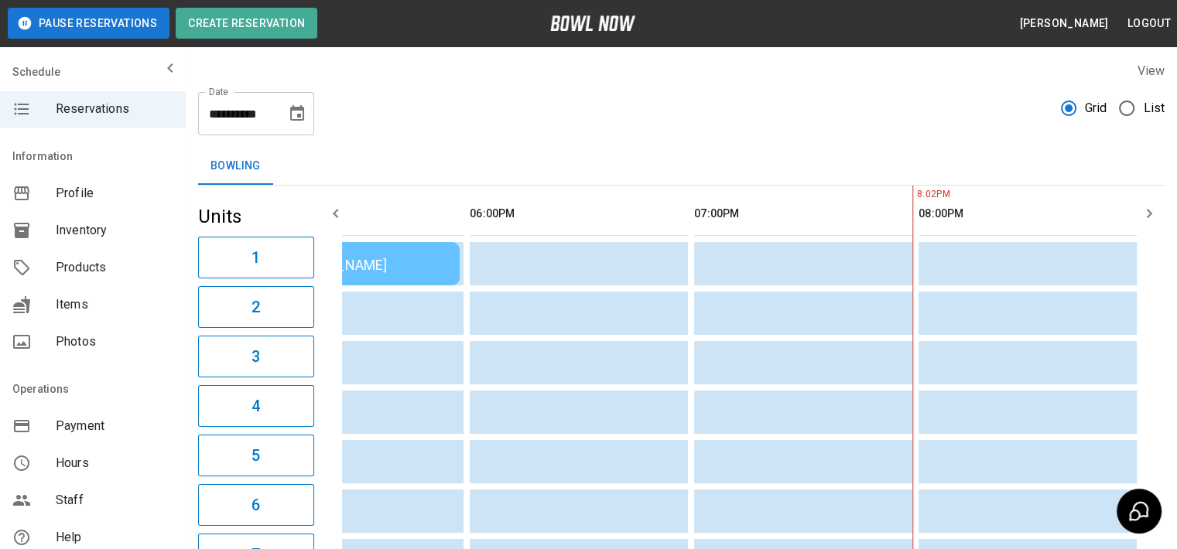
click at [1156, 110] on span "List" at bounding box center [1154, 108] width 22 height 19
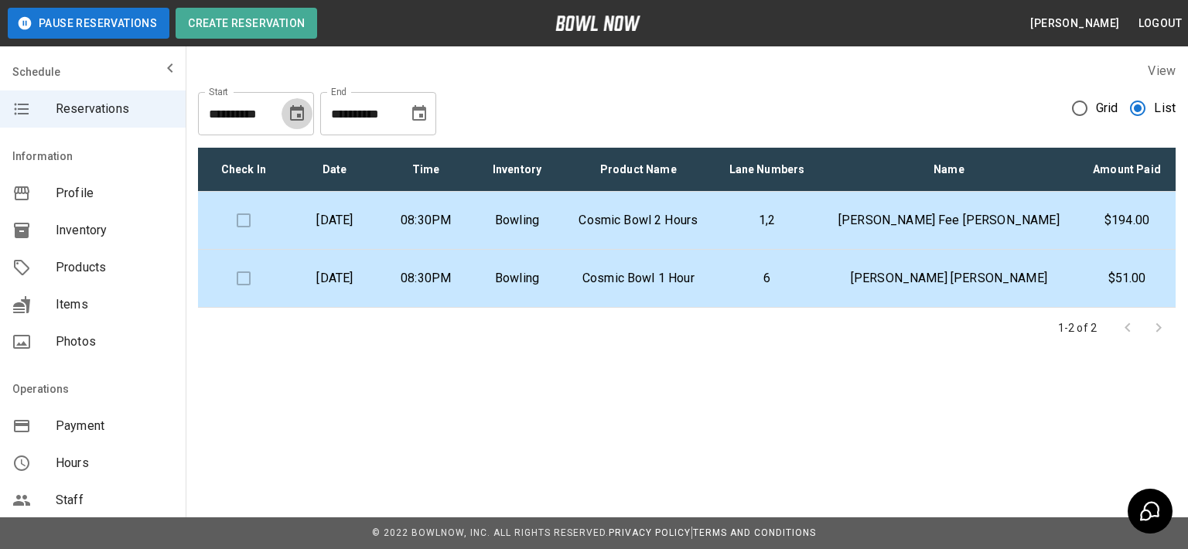
click at [298, 106] on icon "Choose date, selected date is Aug 15, 2025" at bounding box center [297, 113] width 19 height 19
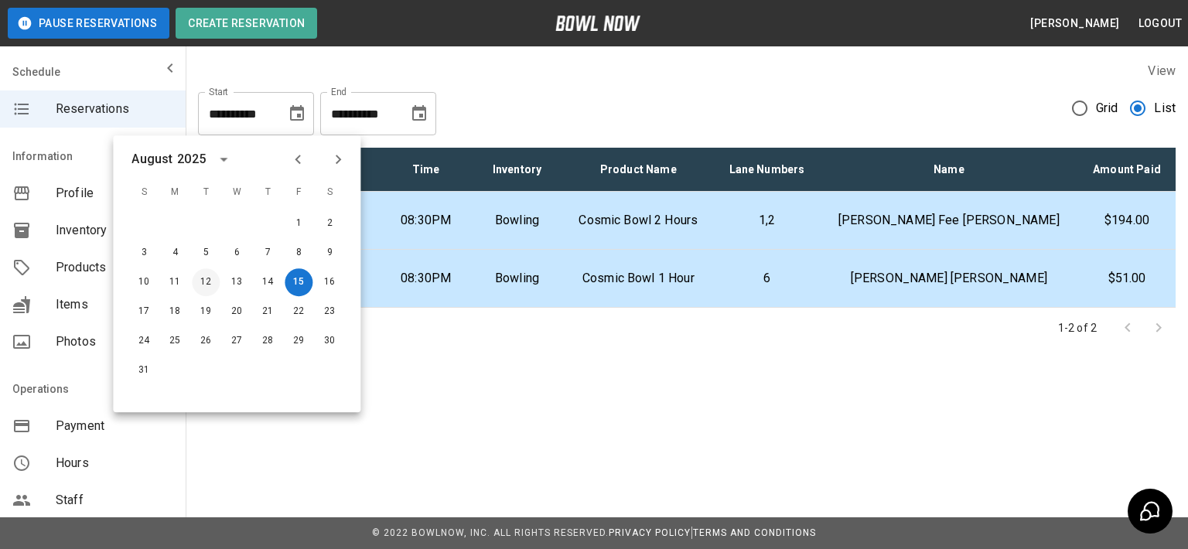
click at [209, 280] on button "12" at bounding box center [206, 282] width 28 height 28
type input "**********"
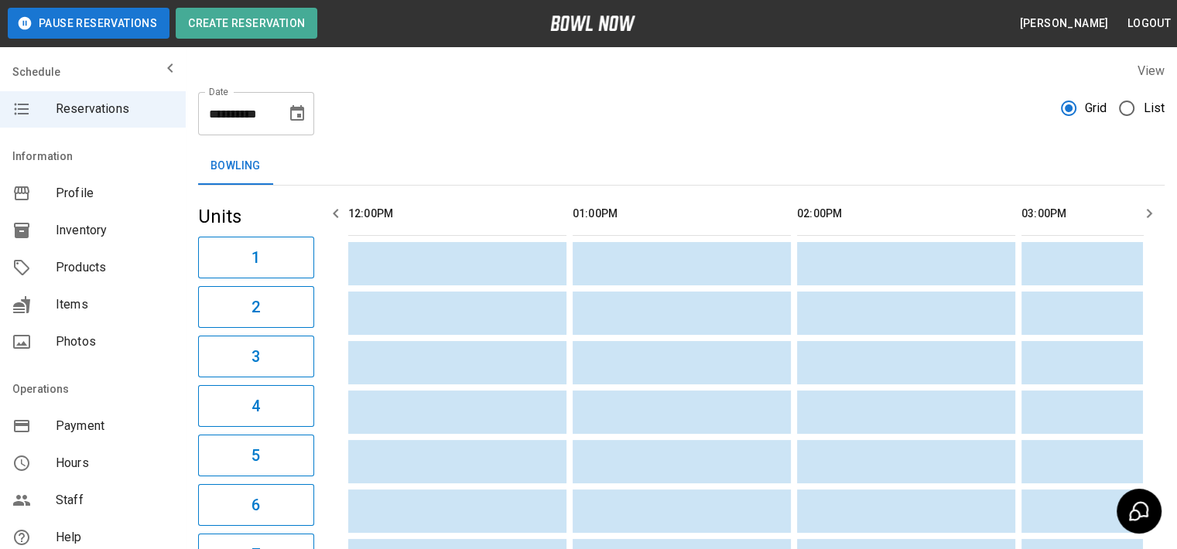
scroll to position [0, 1238]
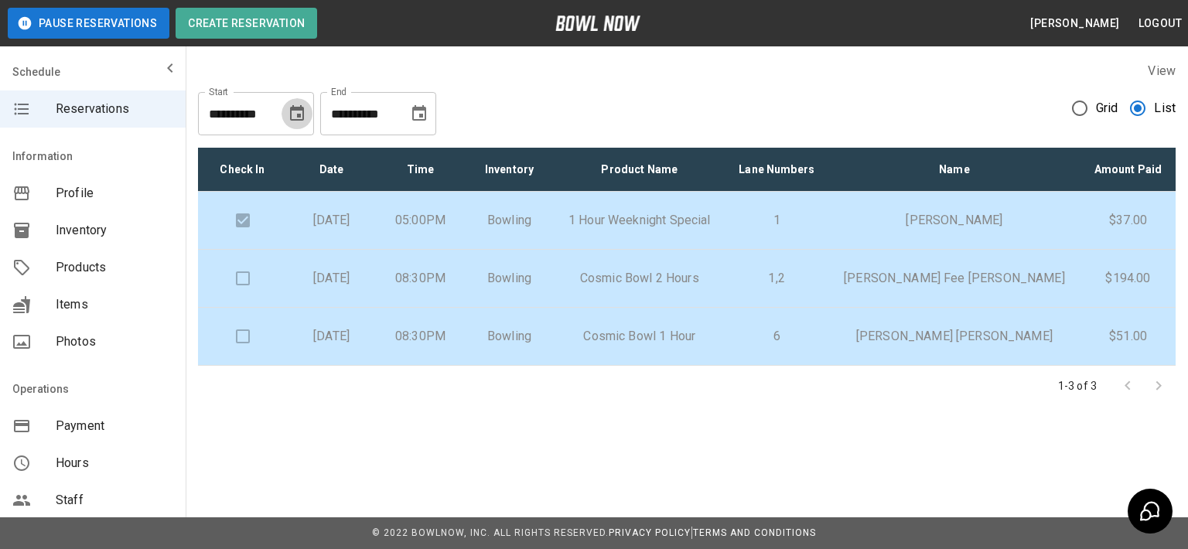
click at [293, 111] on icon "Choose date, selected date is Aug 12, 2025" at bounding box center [297, 113] width 19 height 19
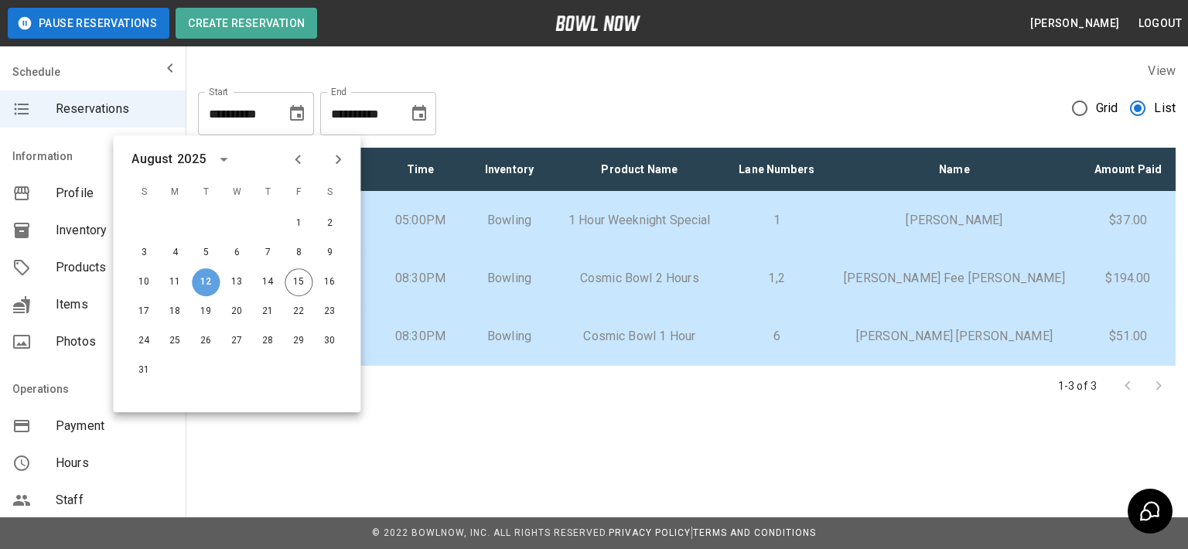
click at [195, 287] on button "12" at bounding box center [206, 282] width 28 height 28
click at [413, 111] on icon "Choose date, selected date is Sep 15, 2025" at bounding box center [419, 112] width 14 height 15
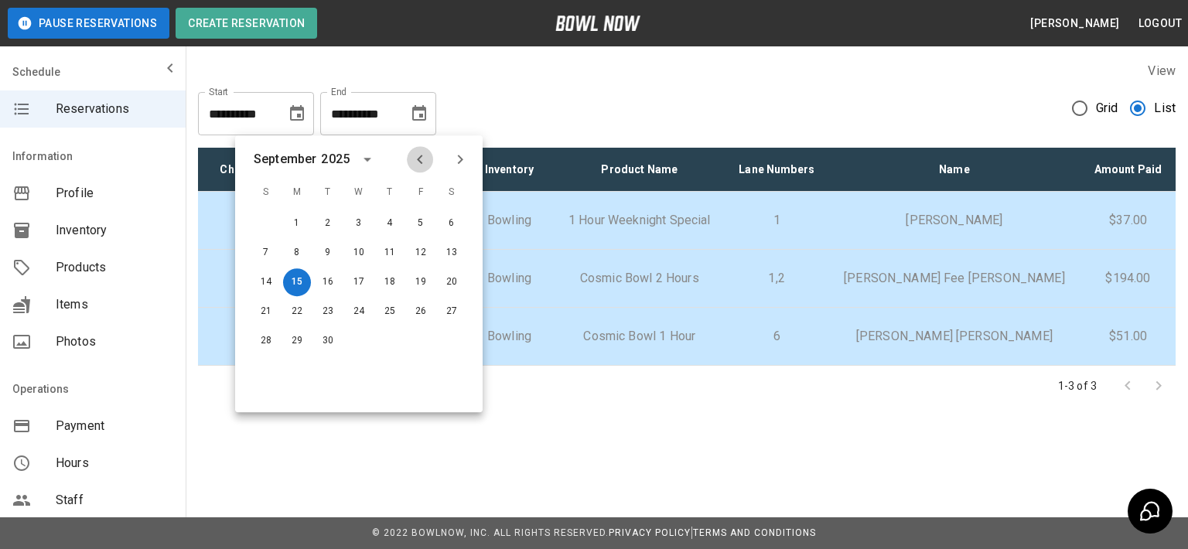
click at [417, 159] on icon "Previous month" at bounding box center [420, 159] width 19 height 19
click at [325, 282] on button "12" at bounding box center [328, 282] width 28 height 28
type input "**********"
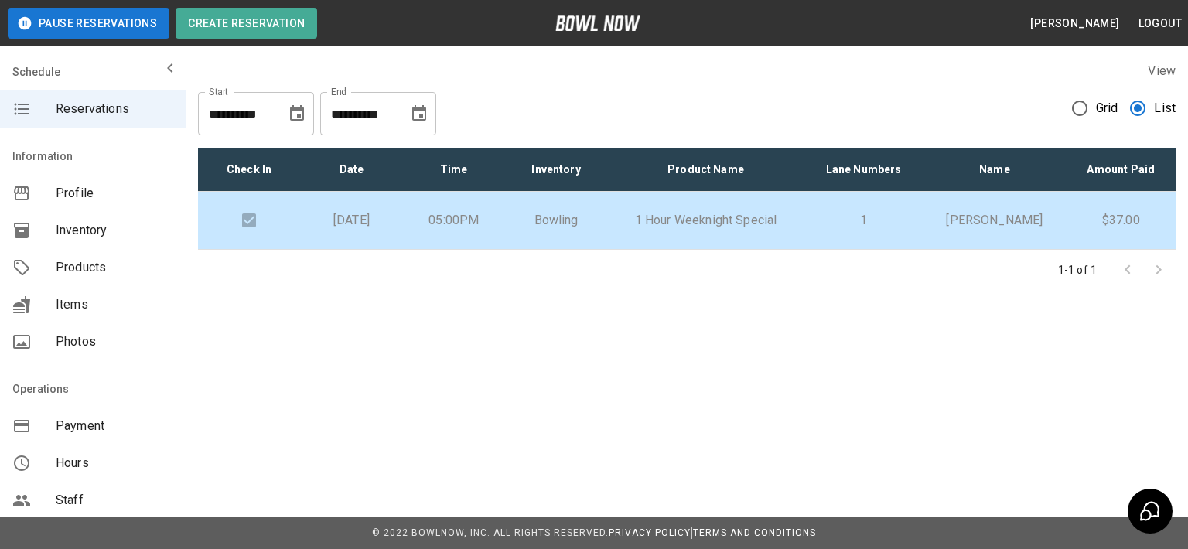
click at [552, 117] on div "**********" at bounding box center [687, 108] width 978 height 56
click at [1165, 69] on label "View" at bounding box center [1162, 70] width 28 height 15
click at [1098, 106] on span "Grid" at bounding box center [1107, 108] width 22 height 19
